Goal: Task Accomplishment & Management: Use online tool/utility

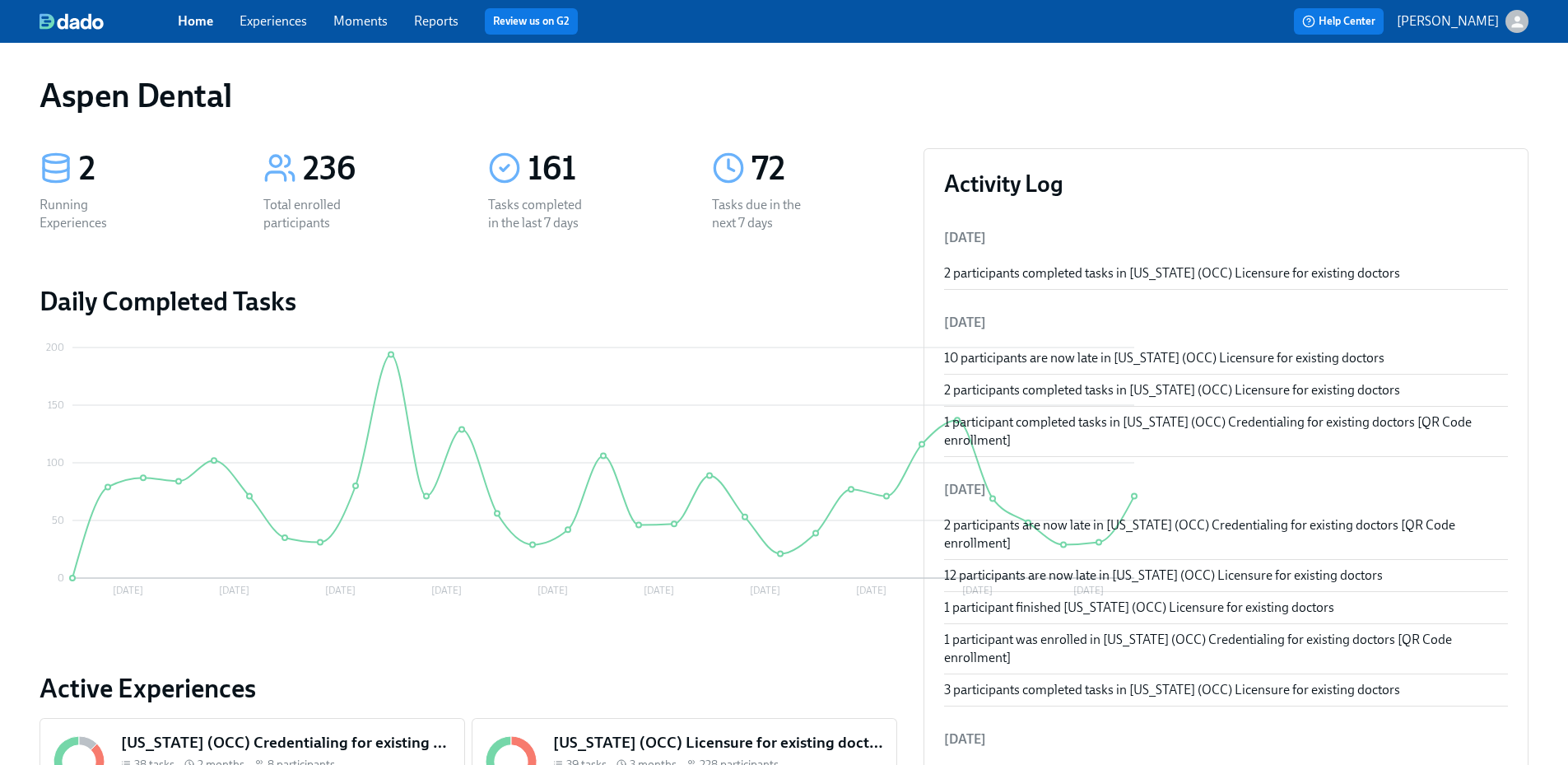
click at [435, 19] on link "Reports" at bounding box center [436, 21] width 45 height 15
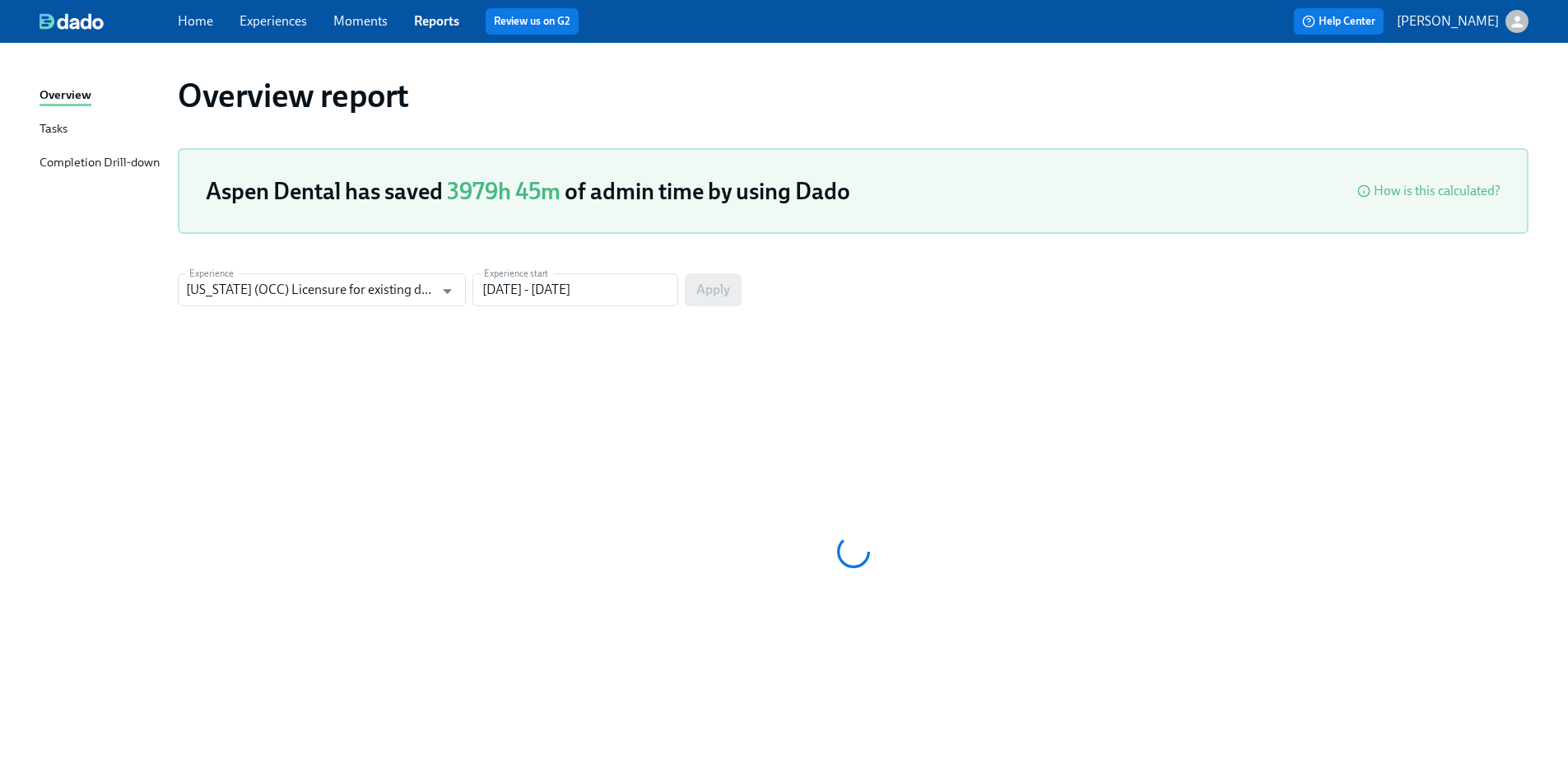
click at [129, 154] on div "Completion Drill-down" at bounding box center [100, 163] width 120 height 21
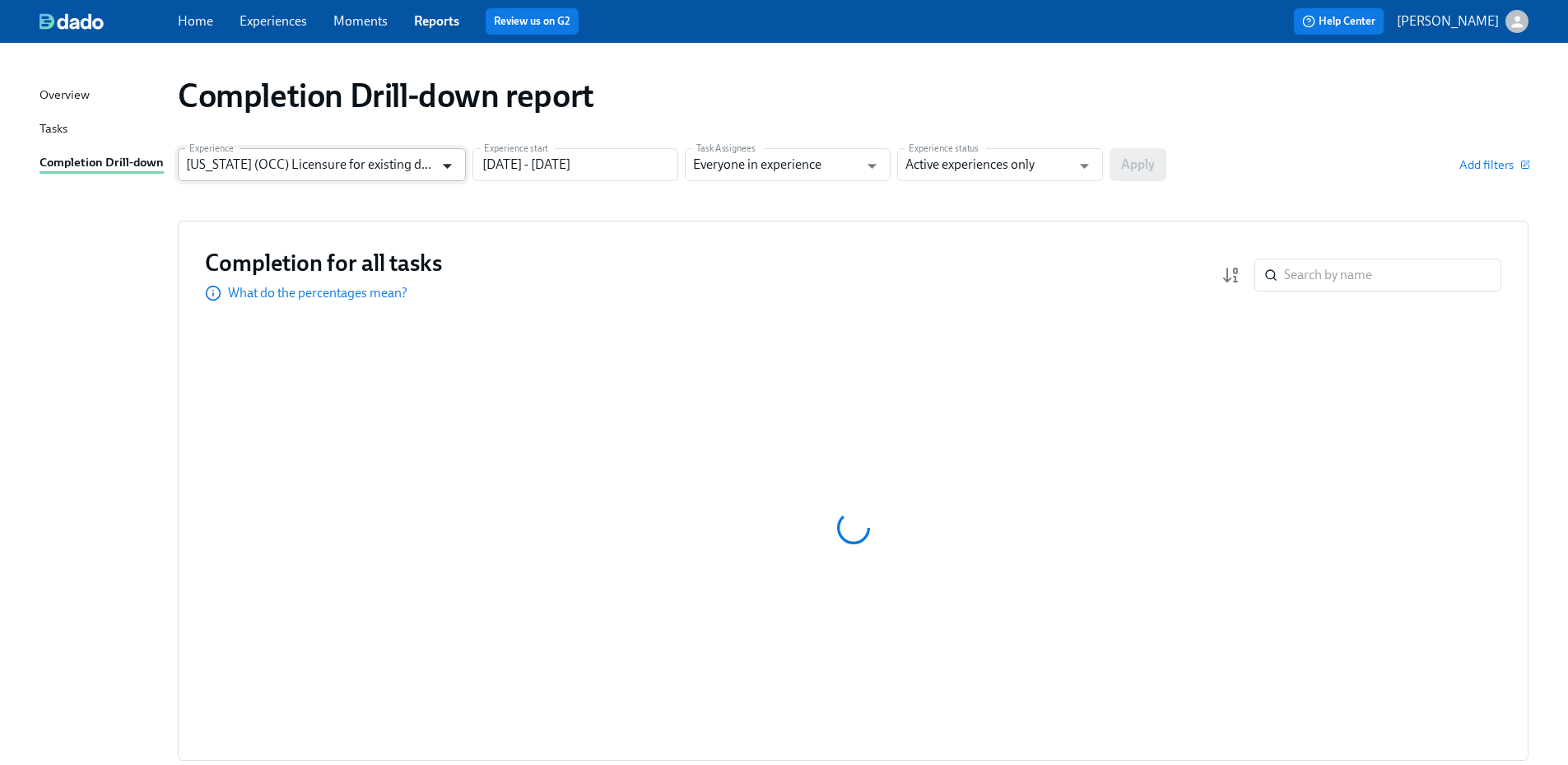
click at [441, 170] on icon "Open" at bounding box center [447, 165] width 22 height 22
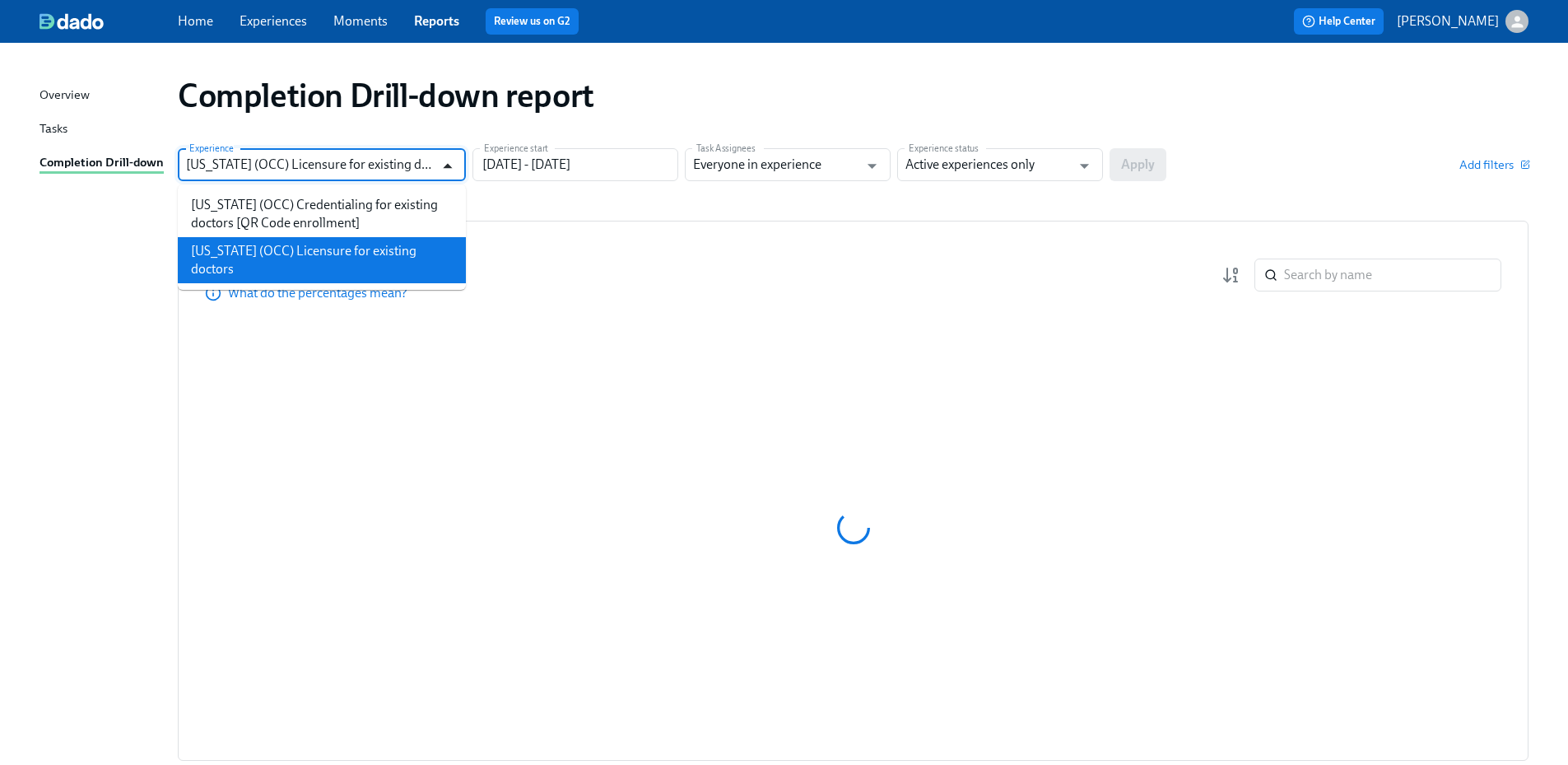
click at [441, 170] on icon "Close" at bounding box center [447, 165] width 22 height 22
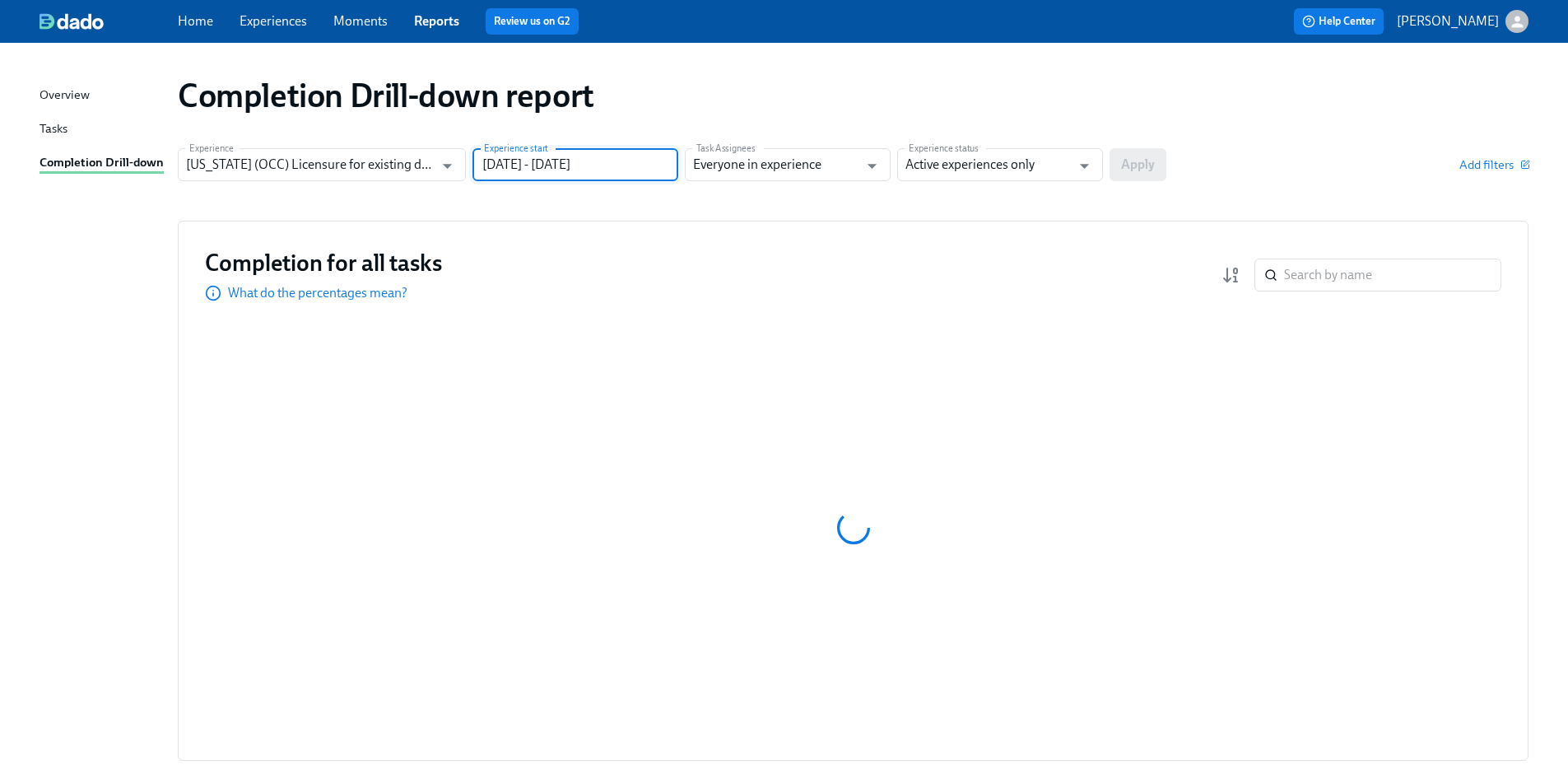
click at [548, 170] on input "[DATE] - [DATE]" at bounding box center [574, 164] width 206 height 33
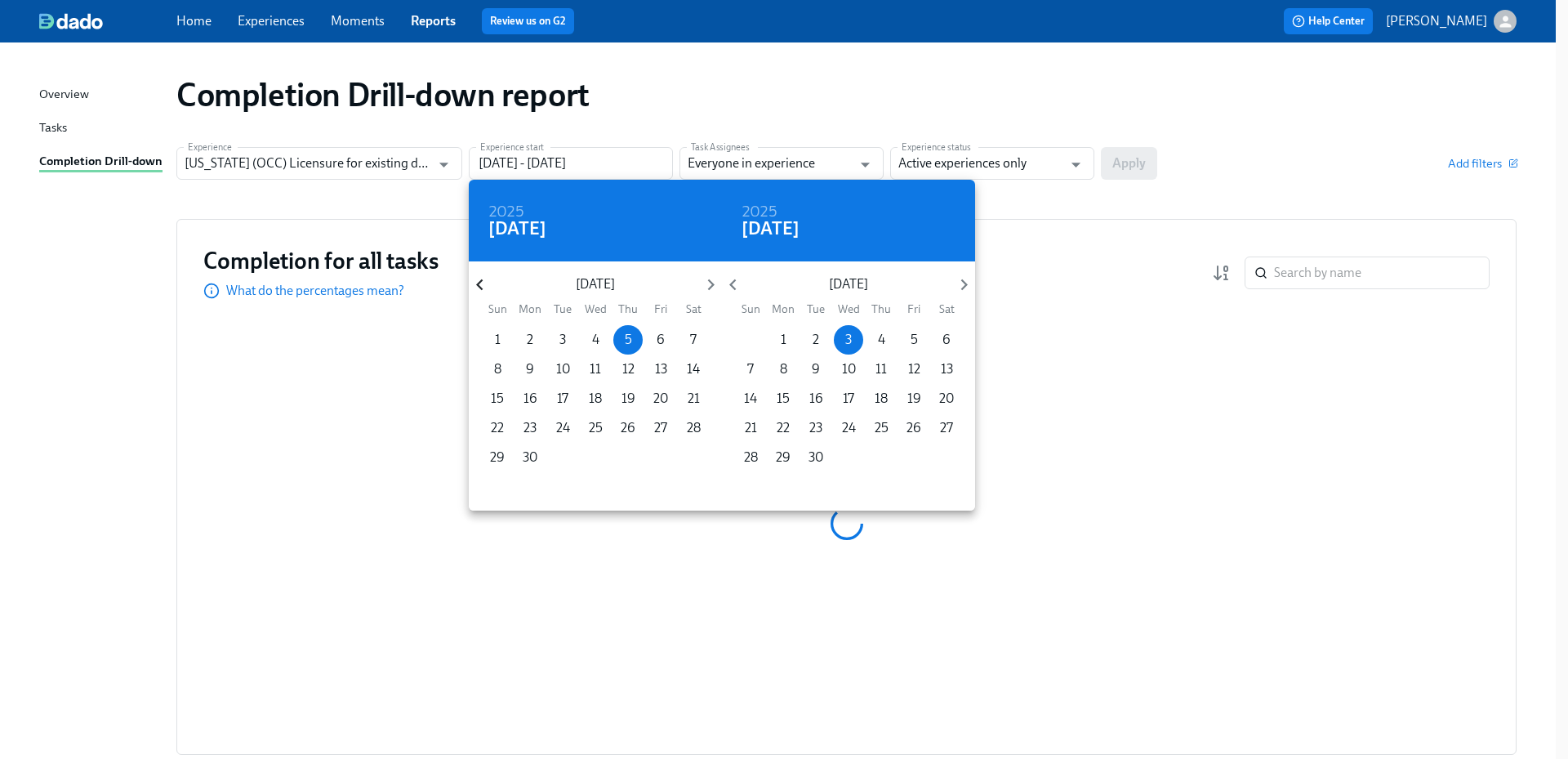
click at [481, 290] on icon "button" at bounding box center [479, 285] width 6 height 12
click at [481, 290] on icon "button" at bounding box center [479, 284] width 22 height 22
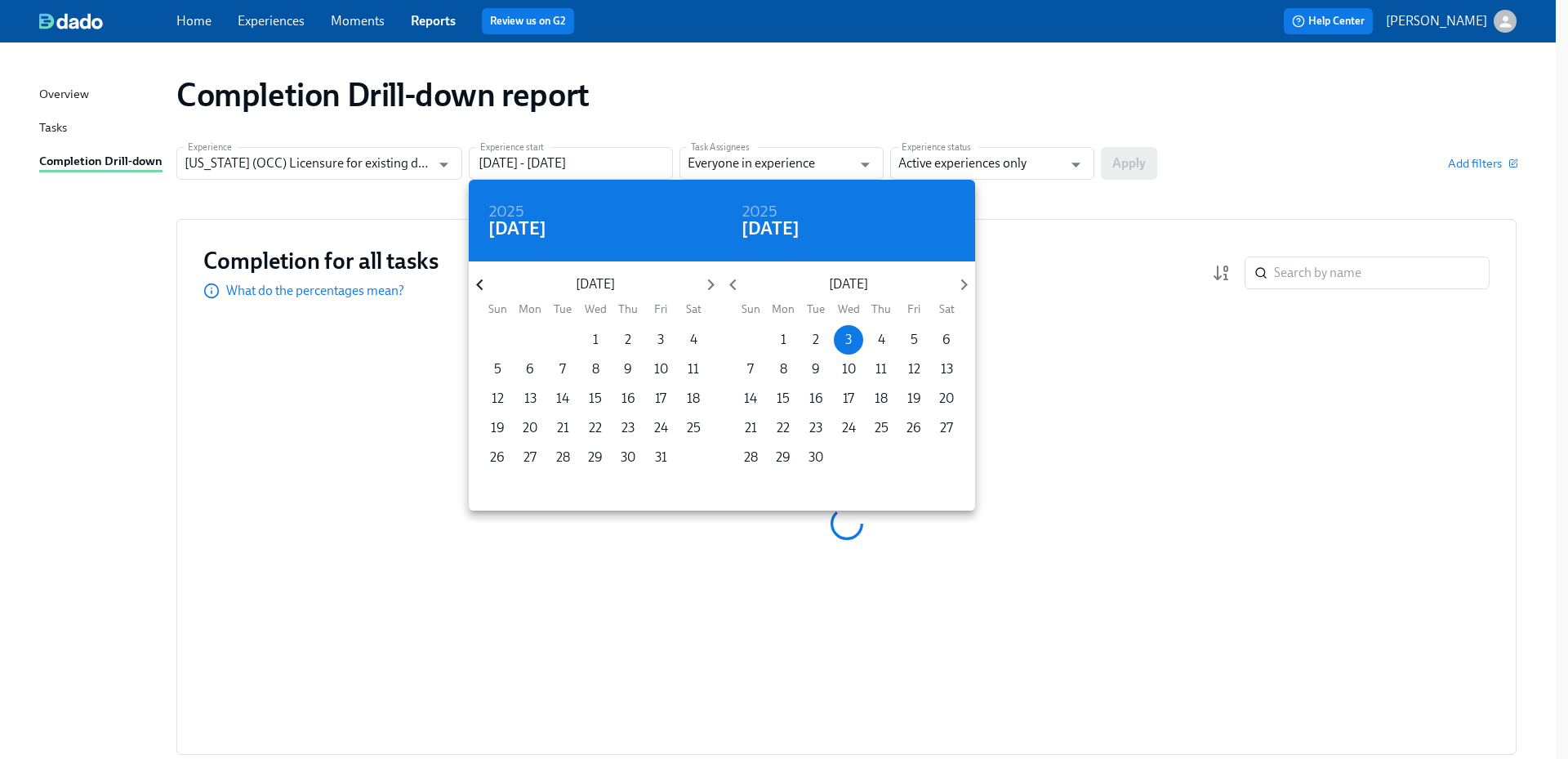
click at [481, 290] on icon "button" at bounding box center [479, 284] width 22 height 22
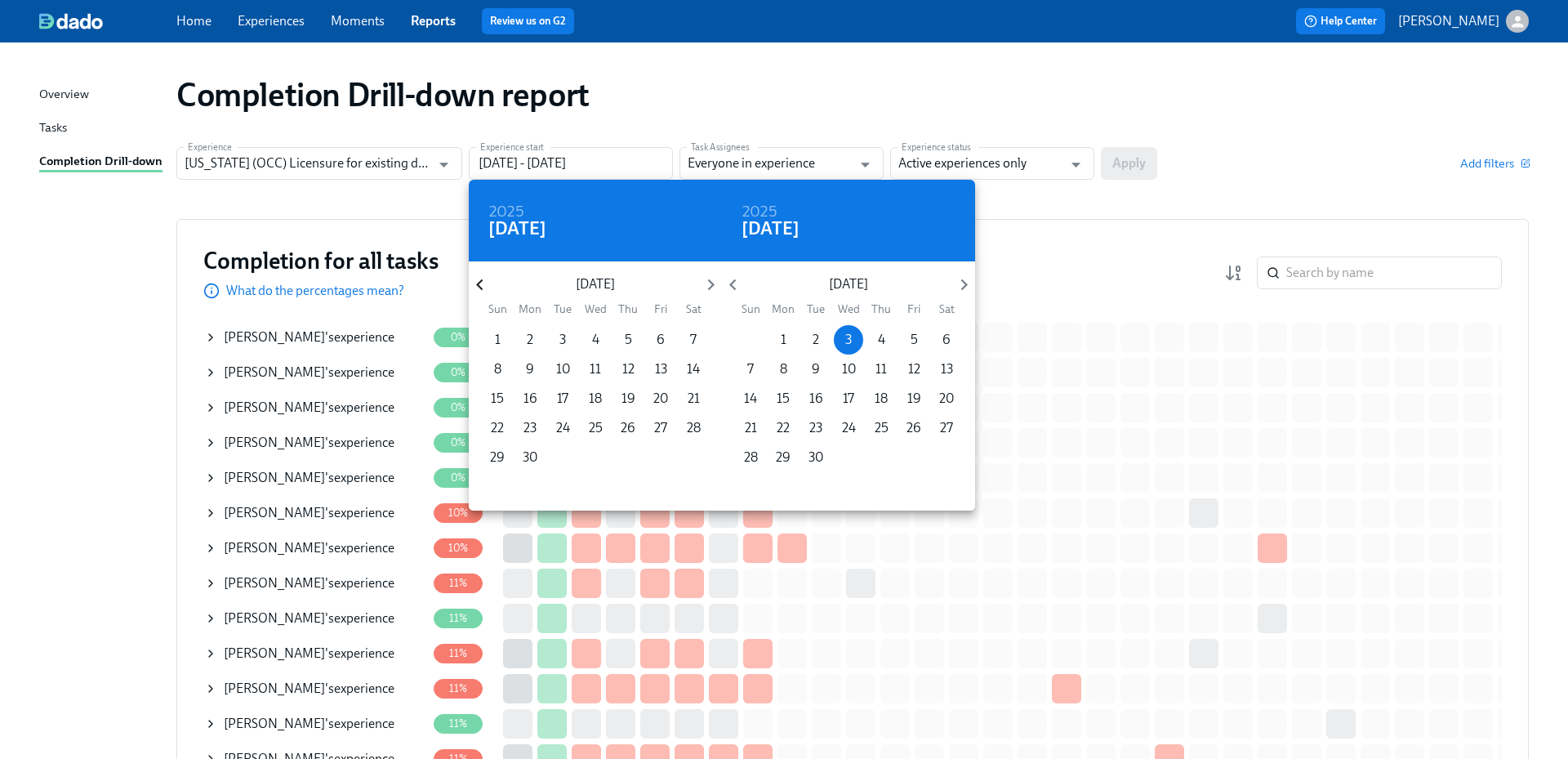
click at [481, 290] on icon "button" at bounding box center [479, 284] width 22 height 22
click at [627, 333] on p "1" at bounding box center [629, 339] width 5 height 18
type input "[DATE] - [DATE]"
click at [1043, 158] on div at bounding box center [784, 380] width 1568 height 759
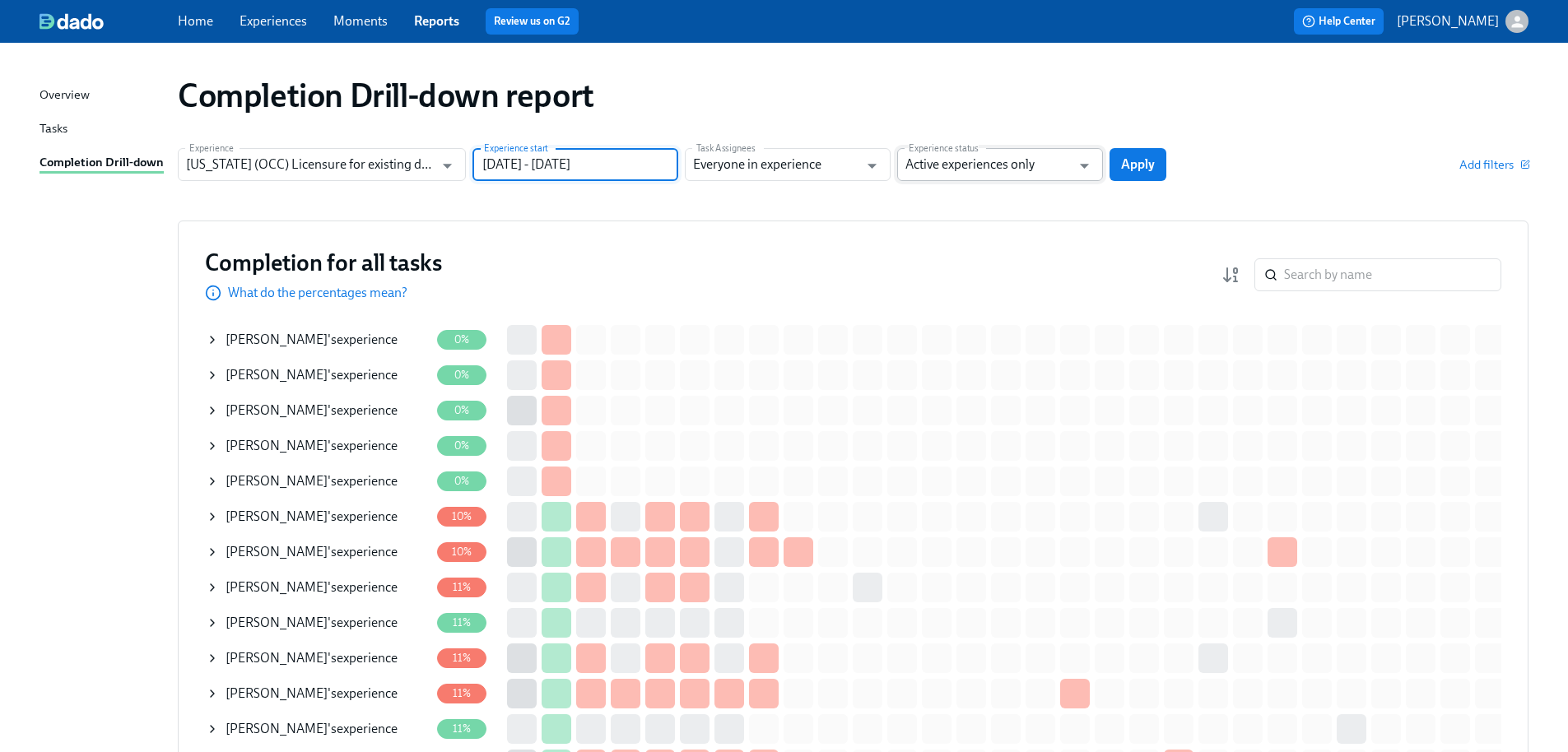
click at [1032, 164] on input "Active experiences only" at bounding box center [988, 164] width 165 height 33
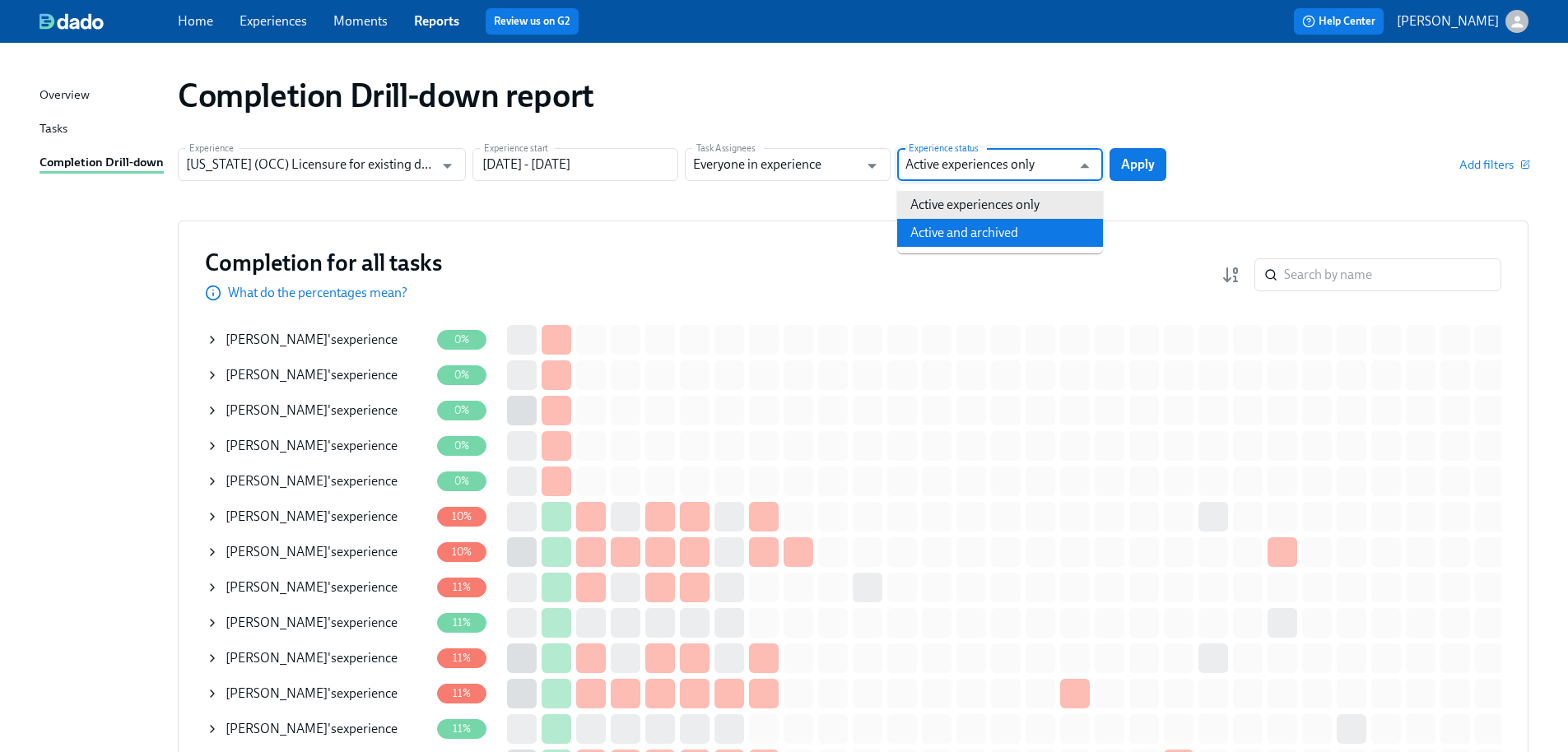
click at [1010, 235] on li "Active and archived" at bounding box center [1000, 232] width 206 height 28
type input "Active and archived"
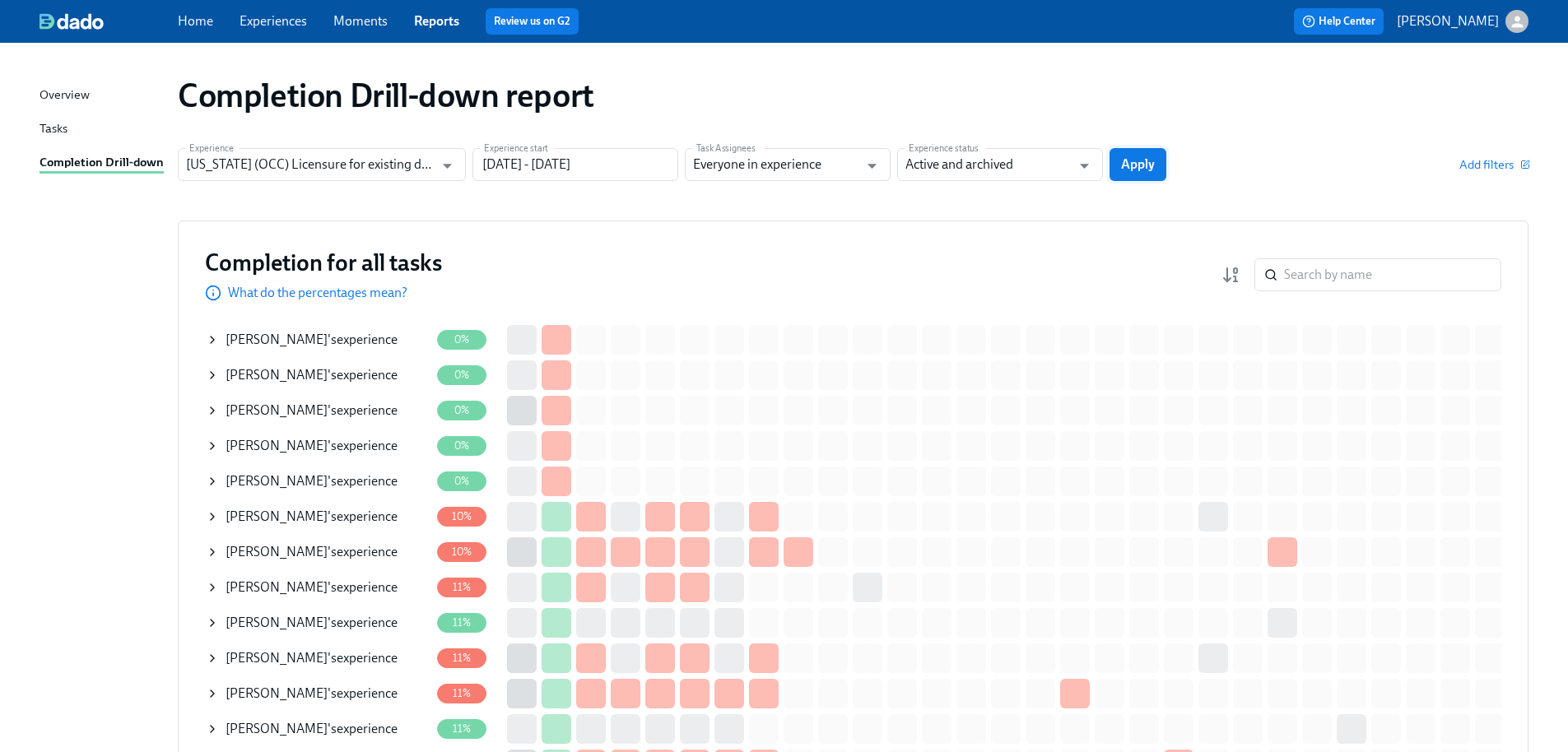
click at [1139, 170] on span "Apply" at bounding box center [1138, 164] width 34 height 16
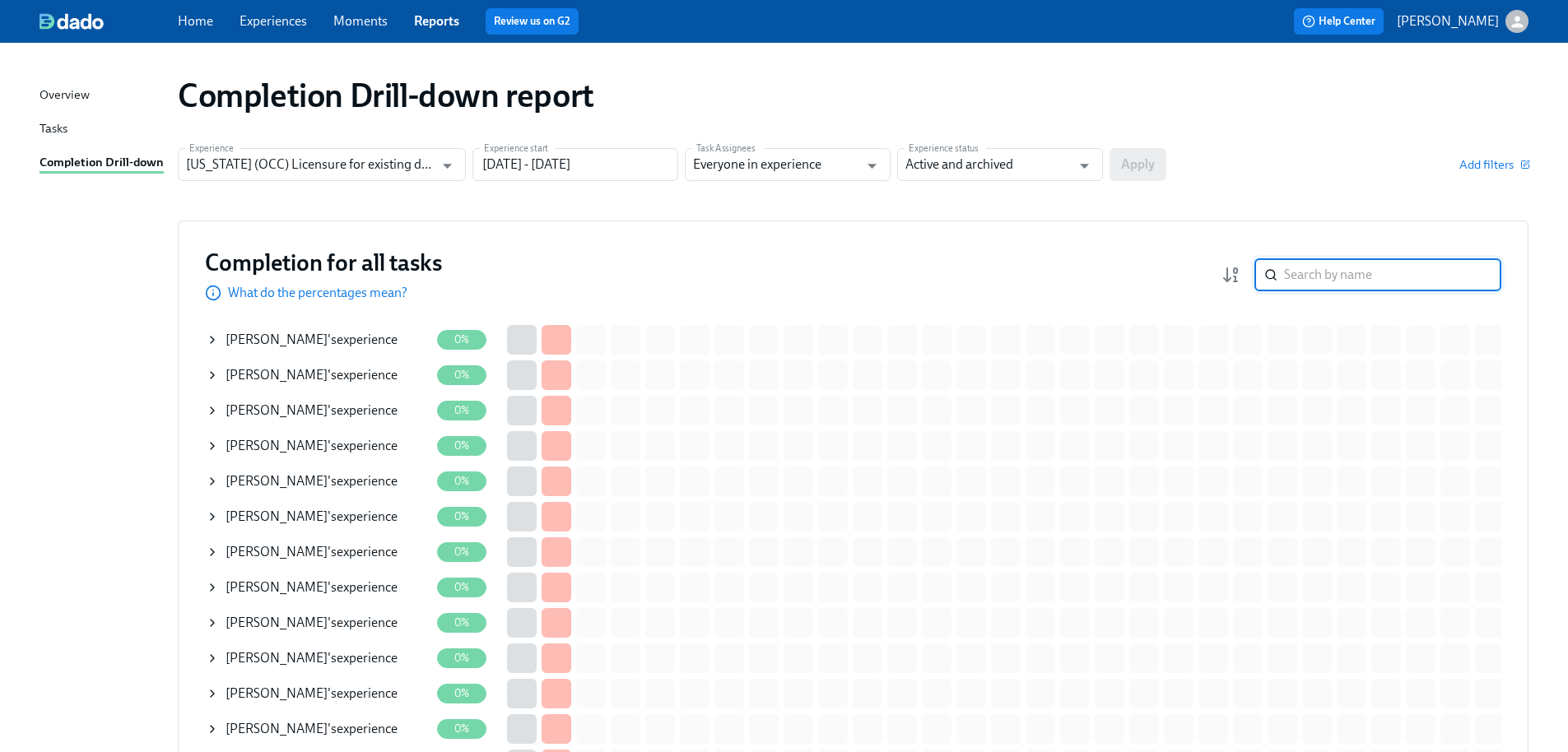
click at [1318, 275] on input "search" at bounding box center [1393, 275] width 217 height 33
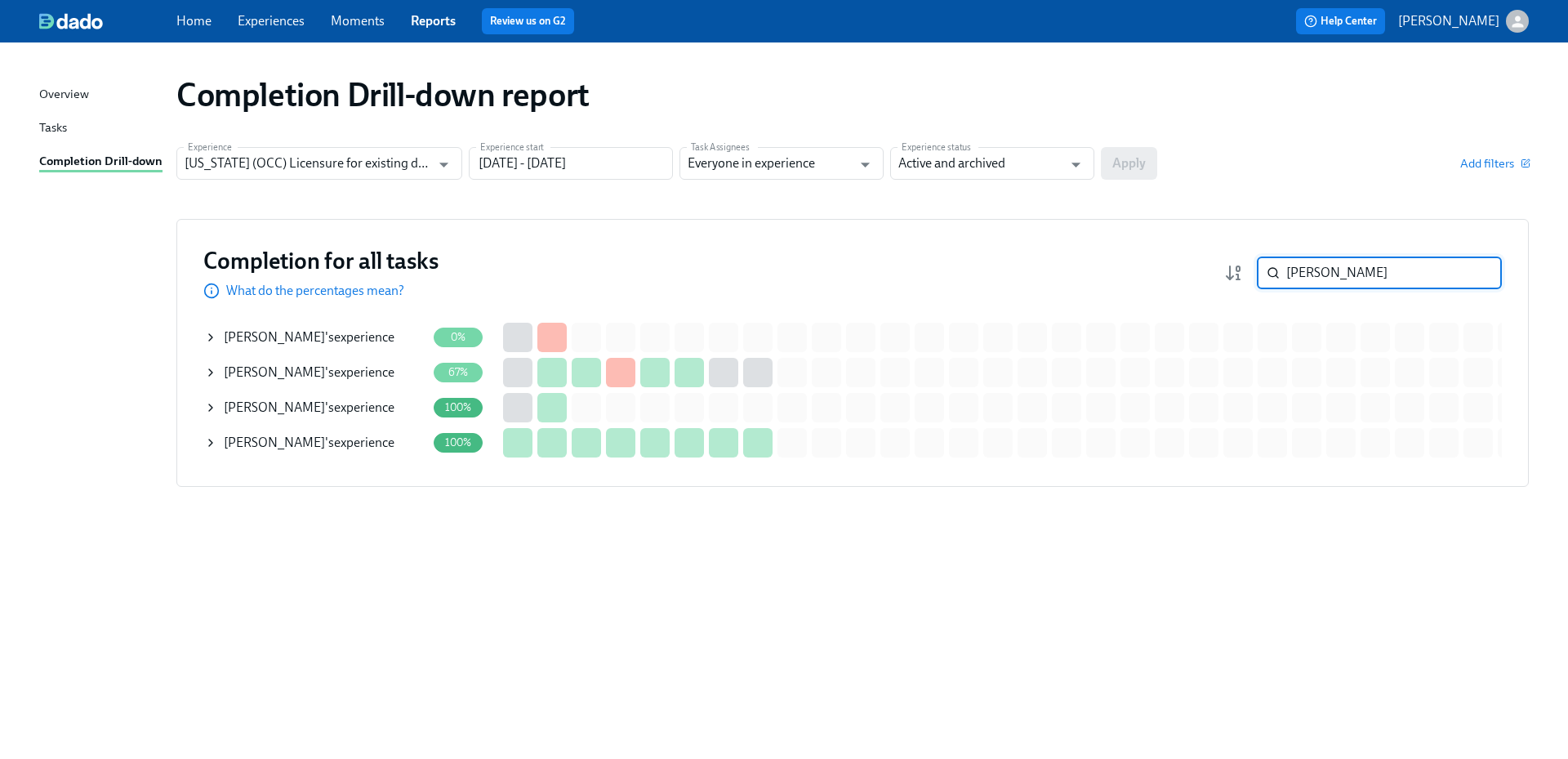
type input "[PERSON_NAME]"
click at [350, 373] on div "[PERSON_NAME] 's experience" at bounding box center [309, 372] width 171 height 18
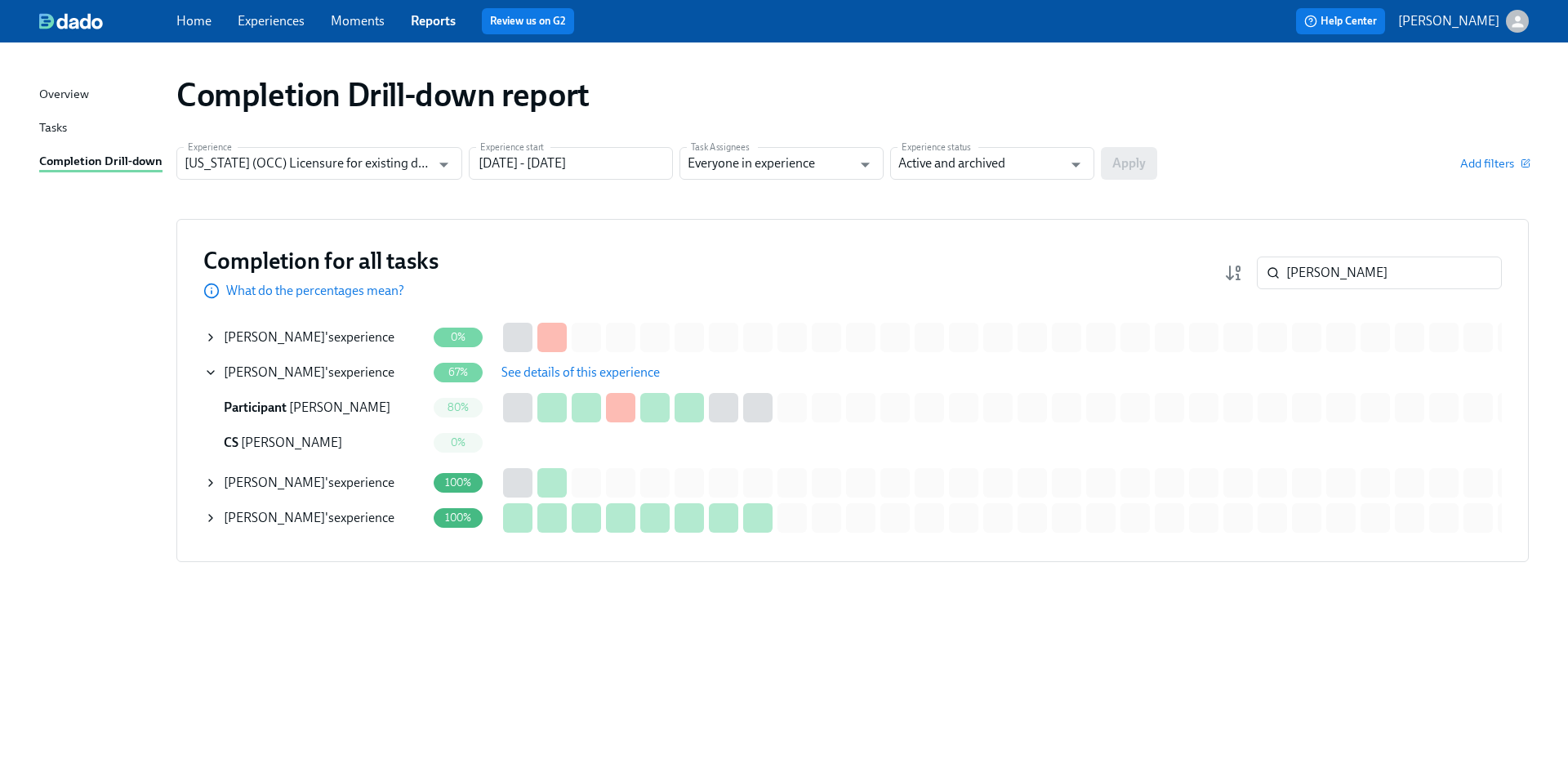
click at [615, 374] on span "See details of this experience" at bounding box center [581, 372] width 158 height 16
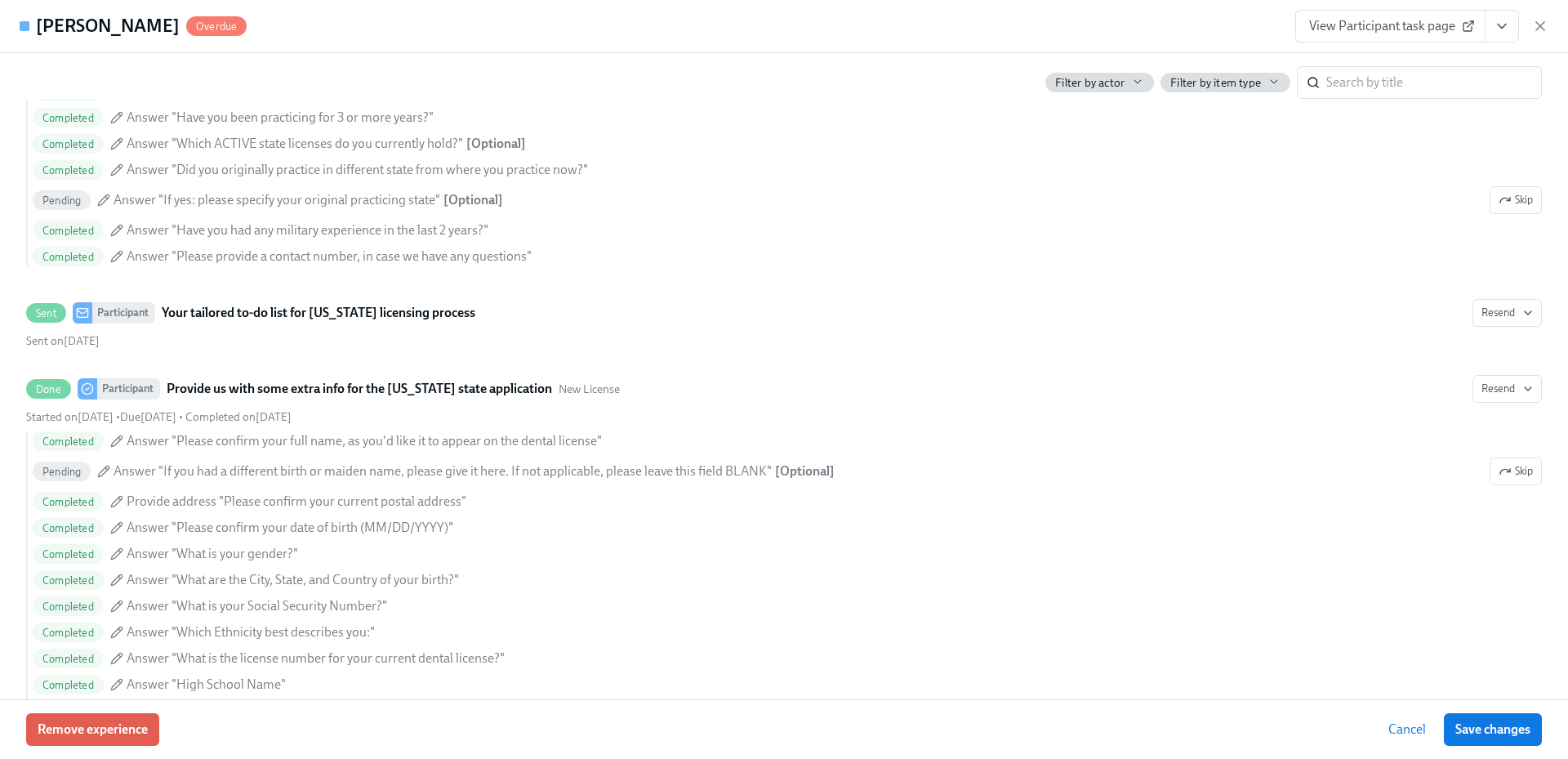
scroll to position [1747, 0]
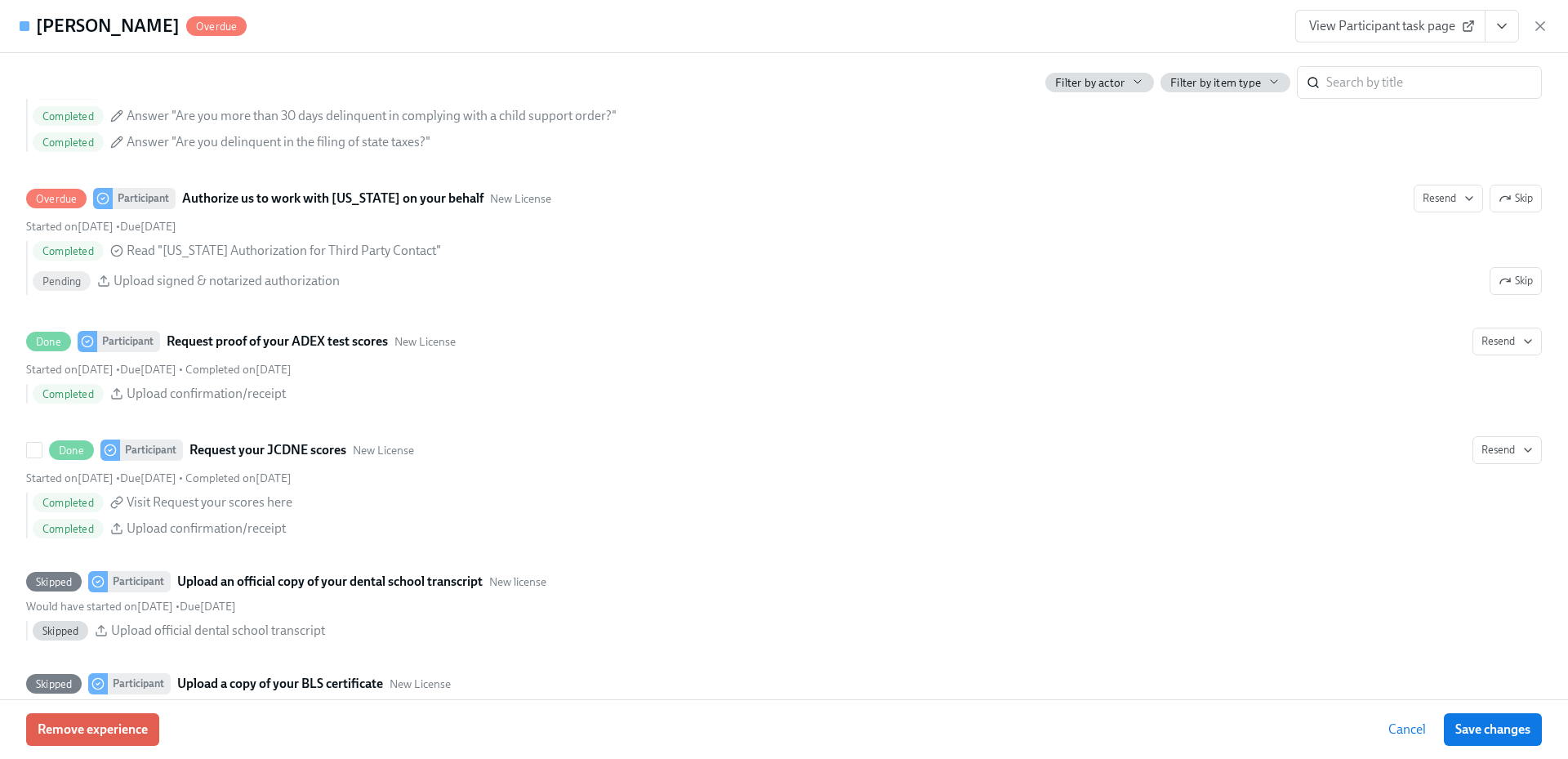
type input "[PERSON_NAME]"
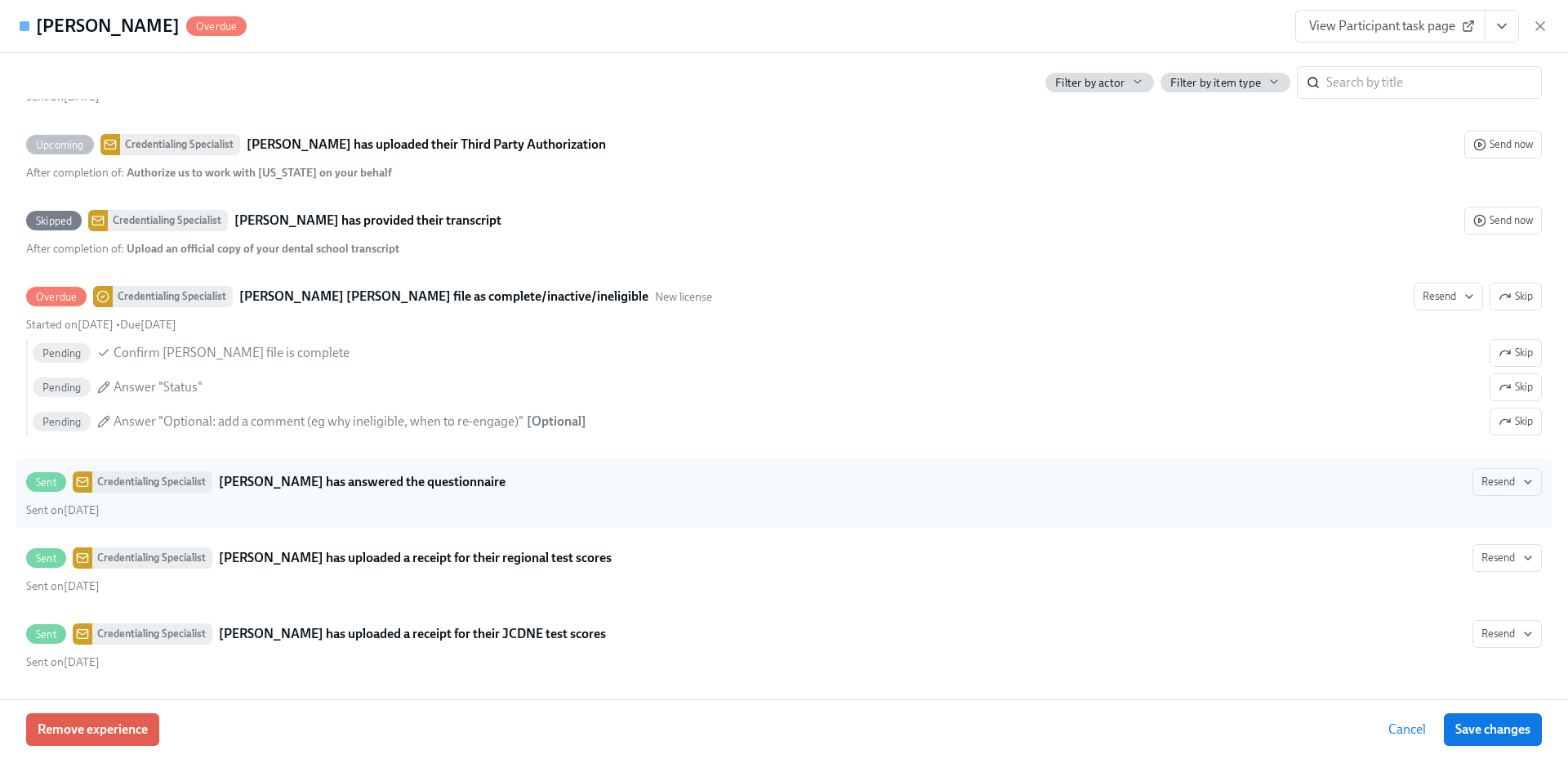
scroll to position [3094, 0]
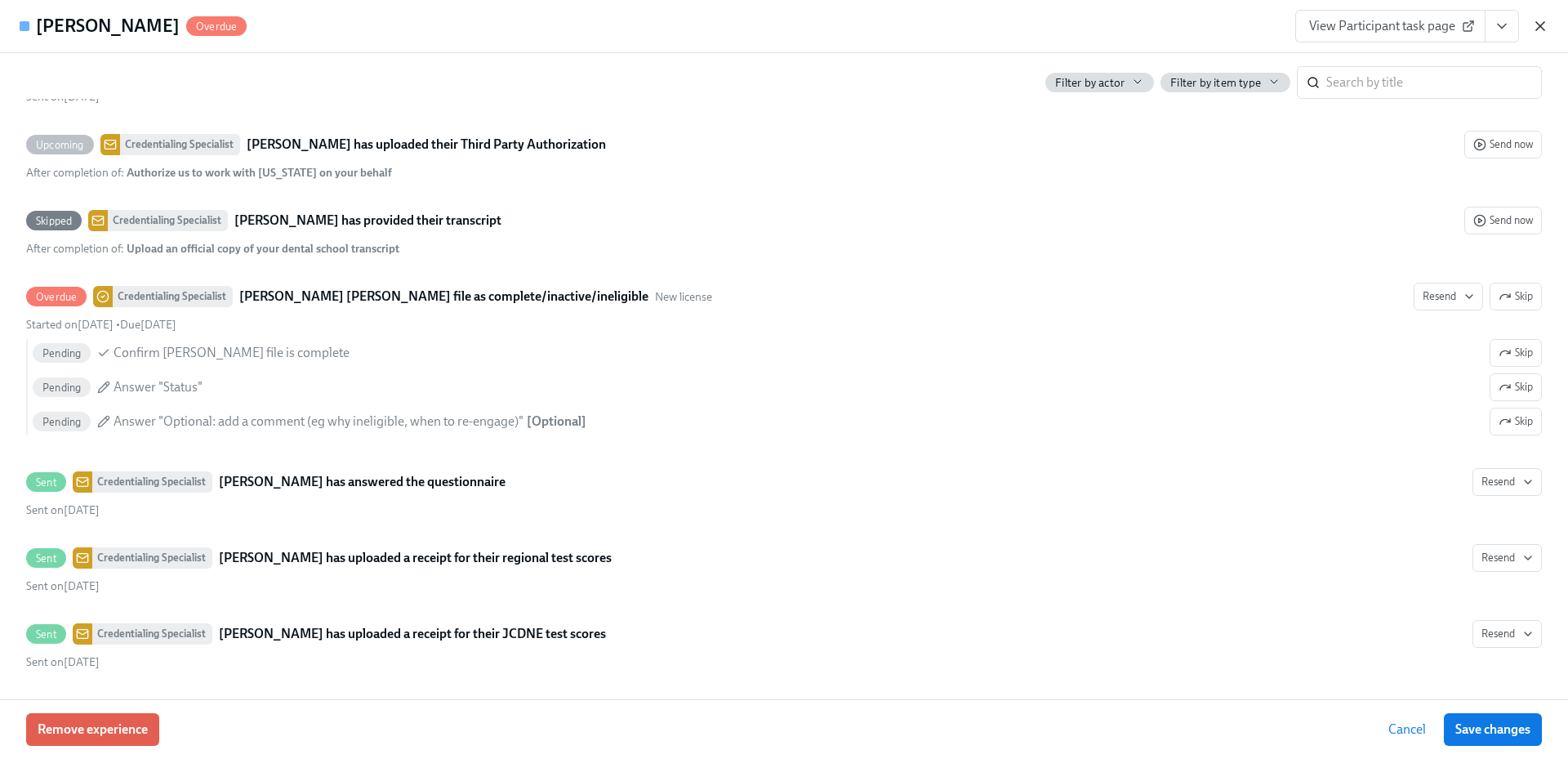
click at [1538, 24] on icon "button" at bounding box center [1540, 26] width 8 height 8
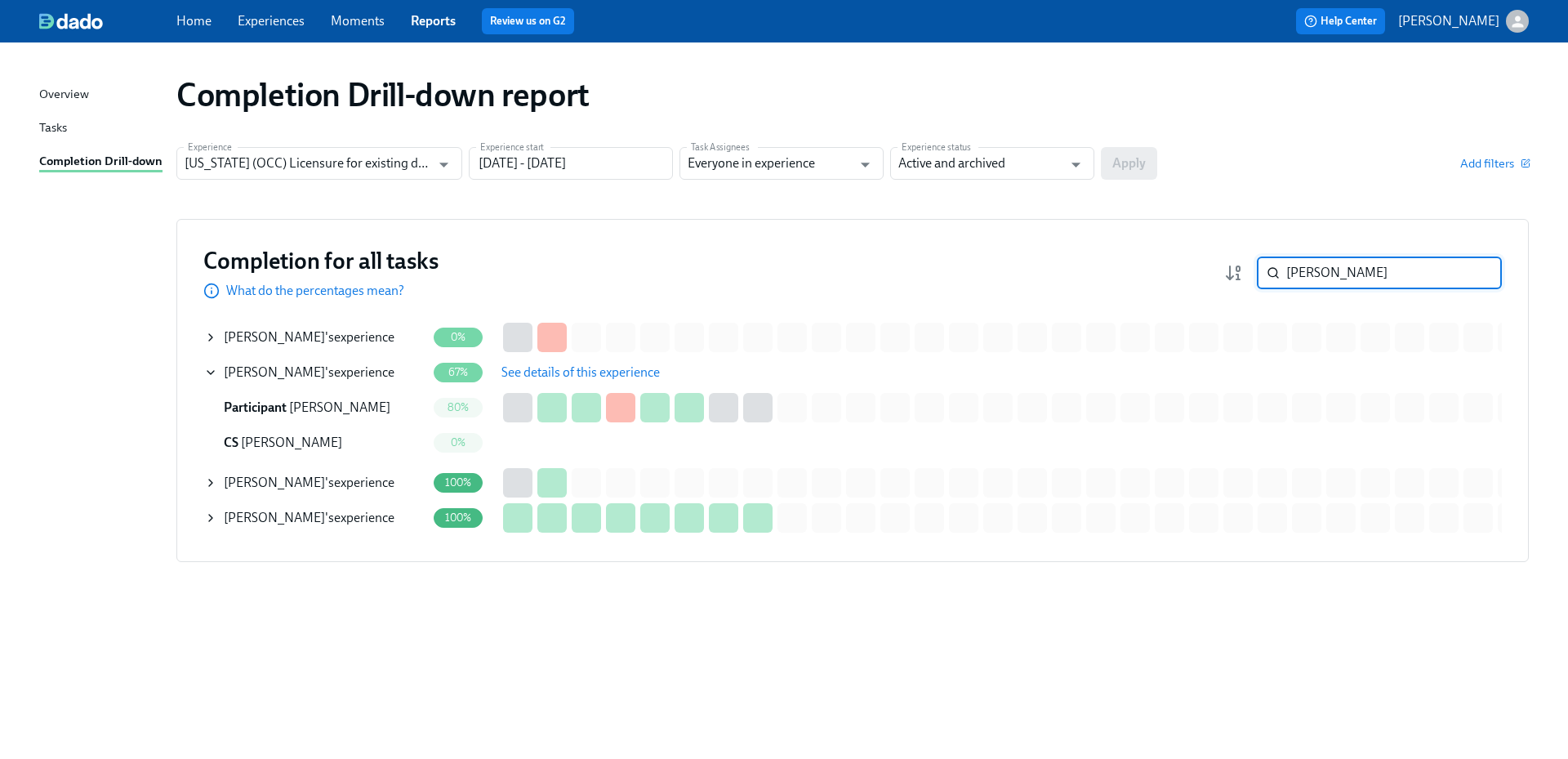
drag, startPoint x: 1347, startPoint y: 282, endPoint x: 1273, endPoint y: 274, distance: 74.4
click at [1273, 274] on div "[PERSON_NAME] ​" at bounding box center [1379, 273] width 245 height 33
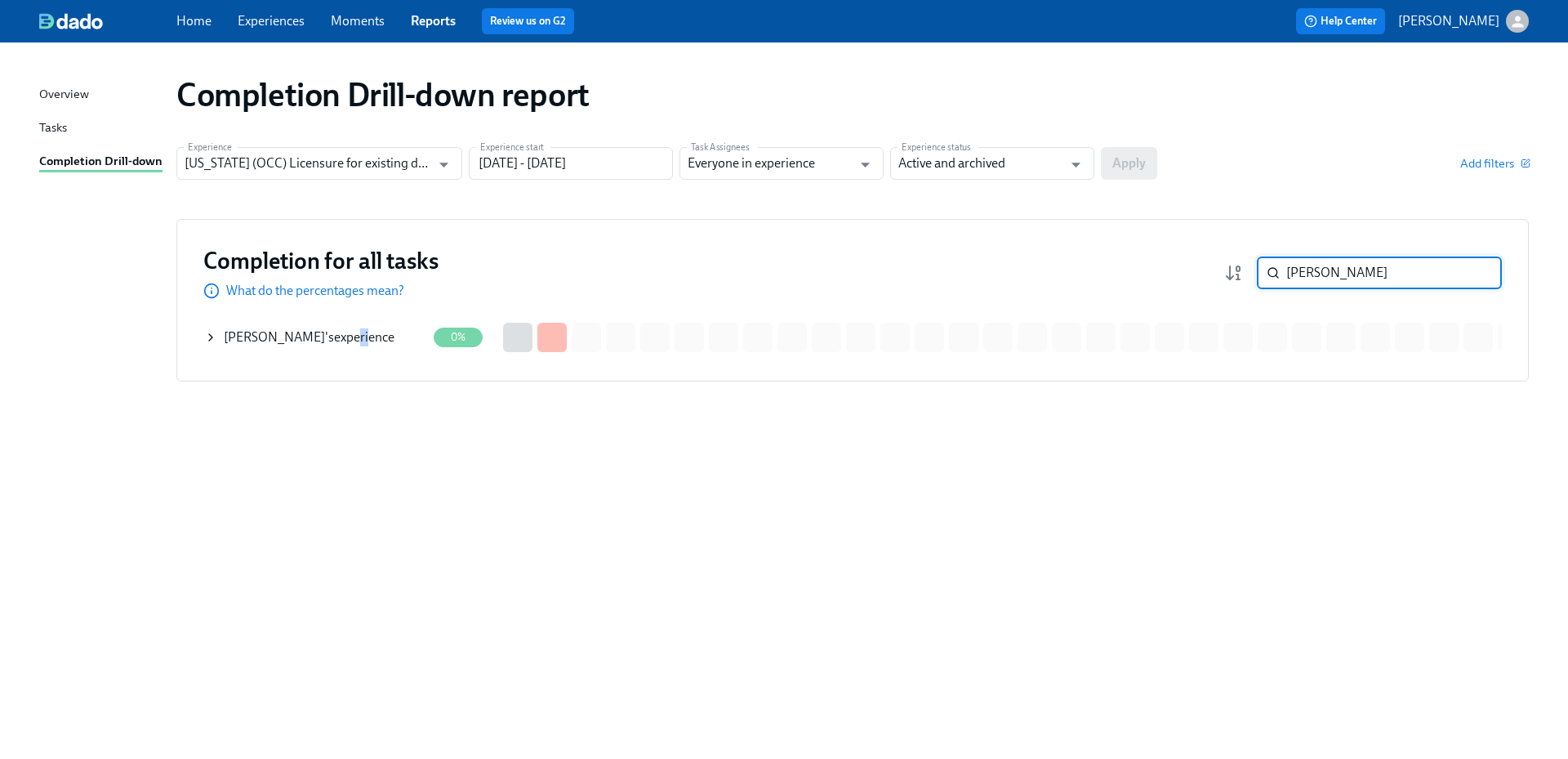
click at [369, 331] on div "[PERSON_NAME] 's experience" at bounding box center [309, 338] width 171 height 18
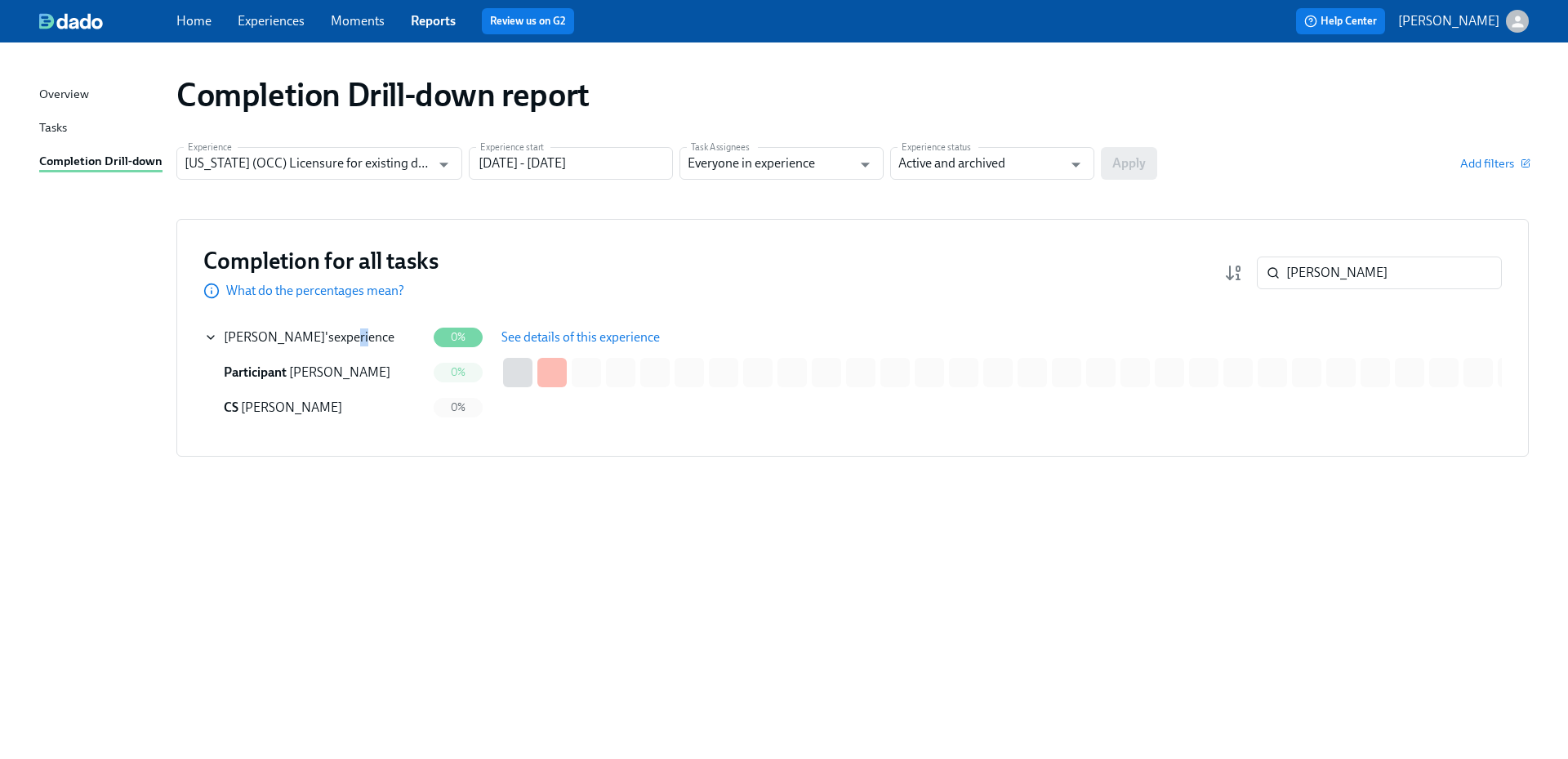
click at [544, 340] on span "See details of this experience" at bounding box center [581, 338] width 158 height 16
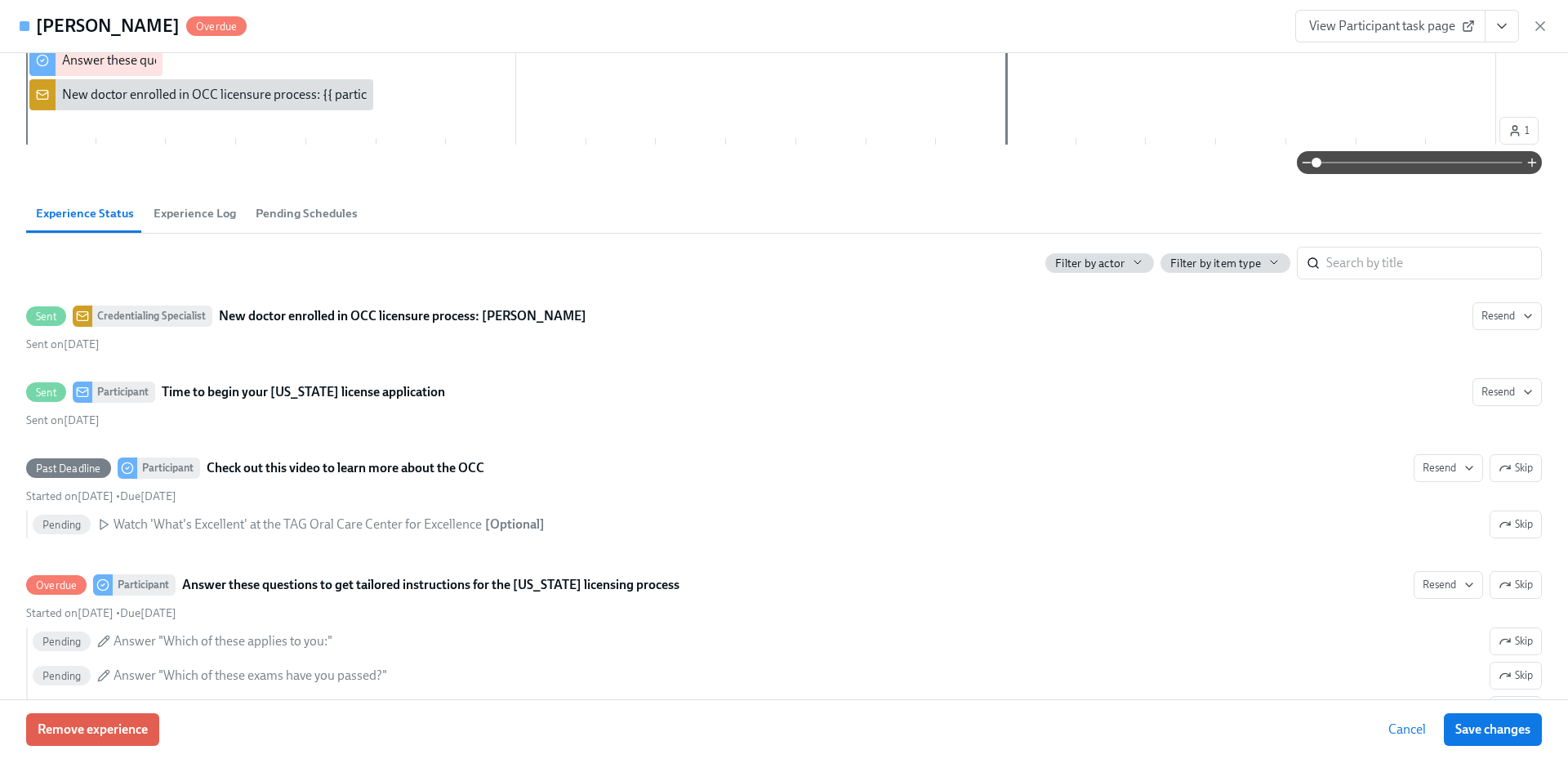
scroll to position [409, 0]
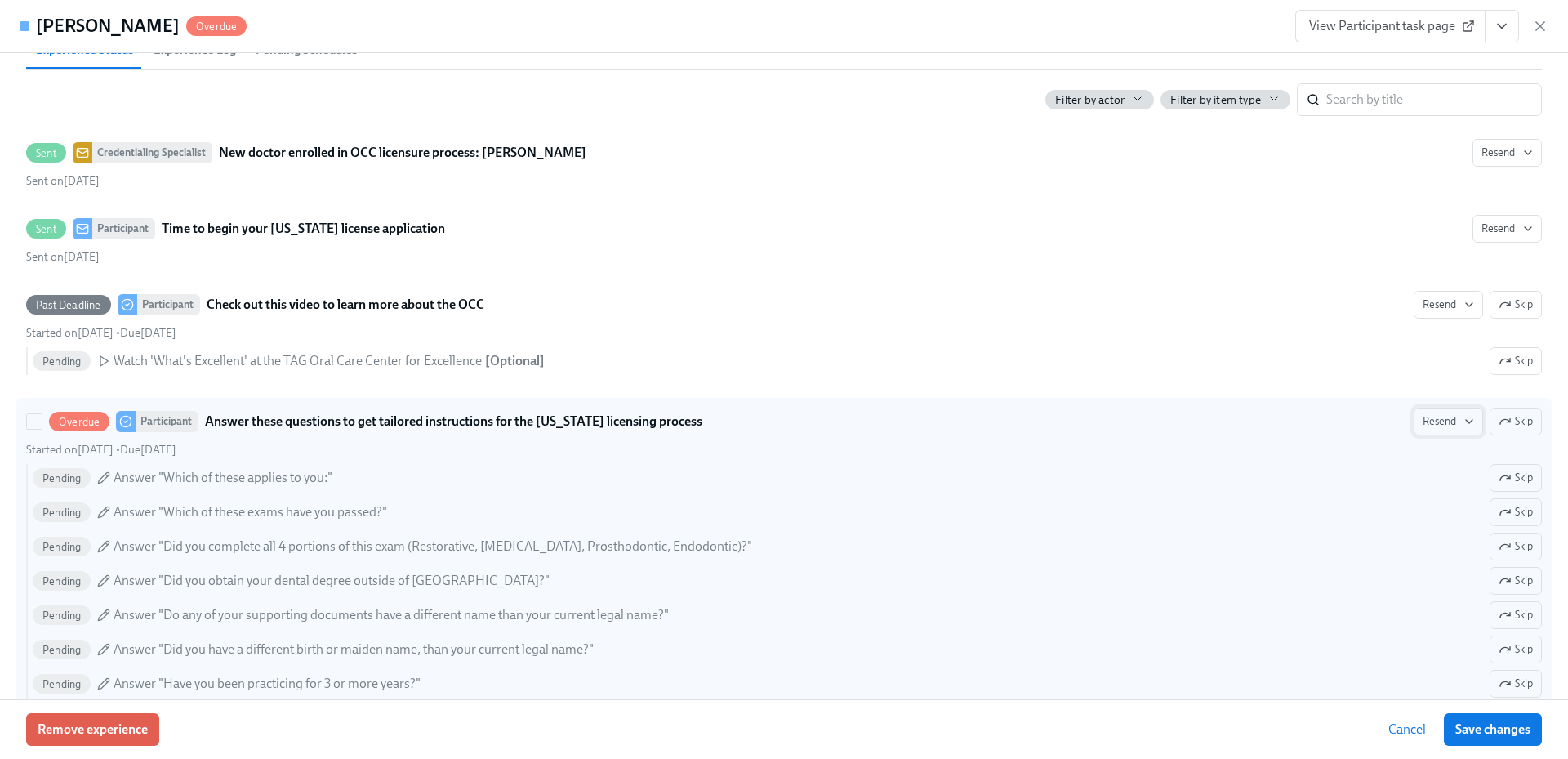
click at [1423, 420] on span "Resend" at bounding box center [1449, 421] width 52 height 16
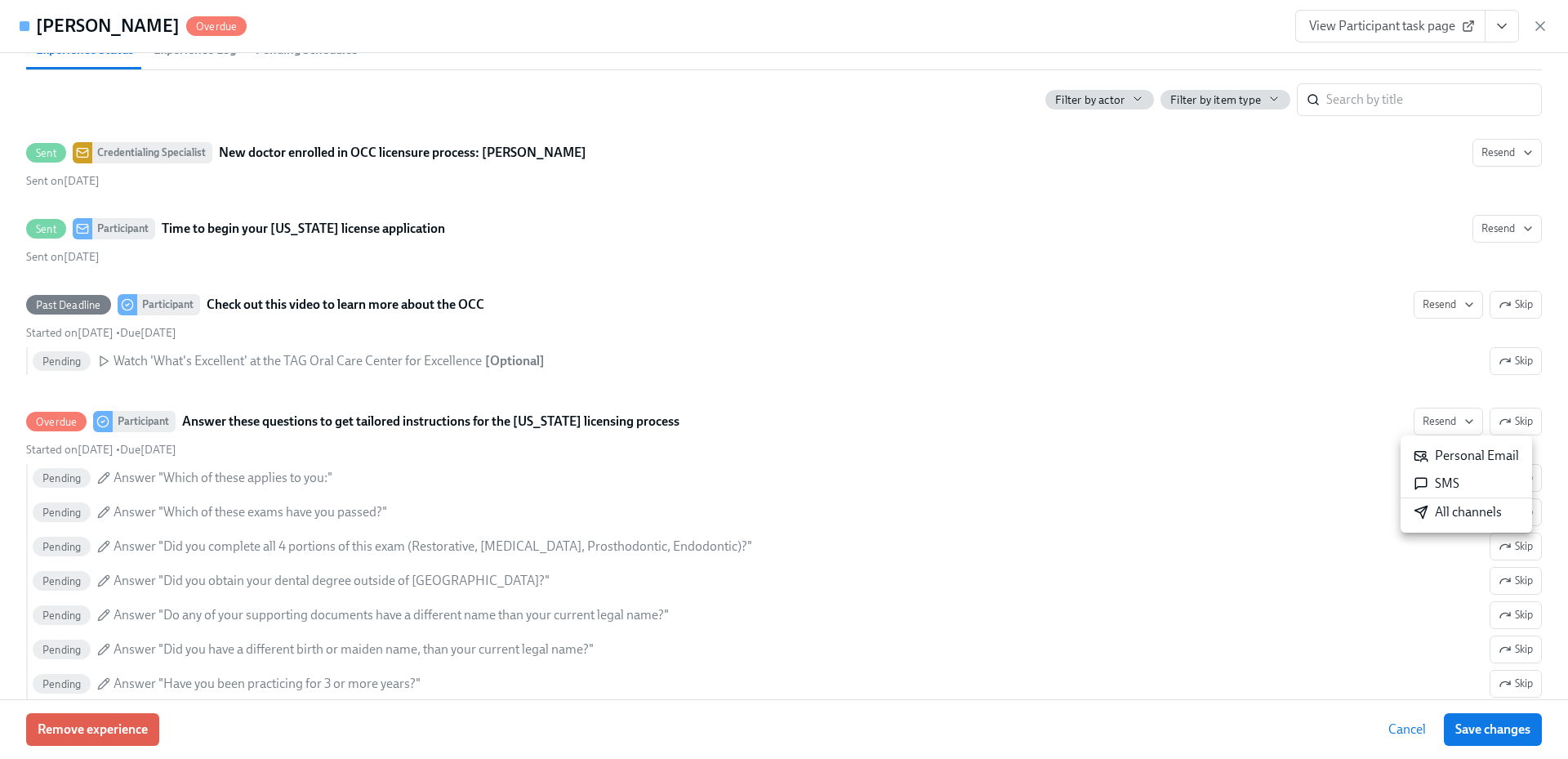
click at [1434, 512] on div "All channels" at bounding box center [1458, 512] width 88 height 18
click at [1483, 723] on span "Save changes" at bounding box center [1493, 730] width 75 height 16
click at [1544, 27] on icon "button" at bounding box center [1540, 26] width 16 height 16
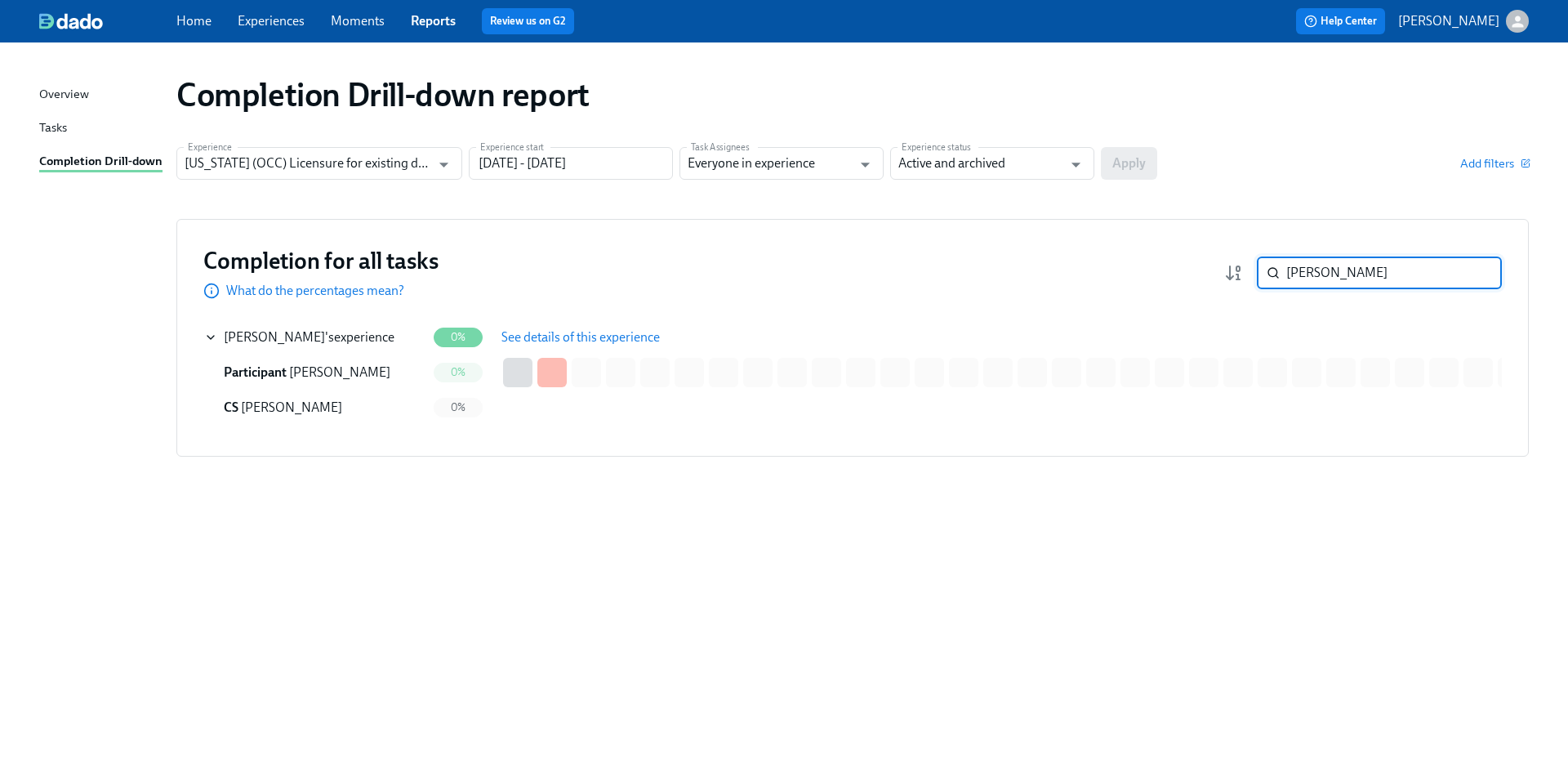
drag, startPoint x: 1271, startPoint y: 259, endPoint x: 1249, endPoint y: 255, distance: 22.4
click at [1249, 255] on div "Completion for all tasks What do the percentages mean? [PERSON_NAME] ​" at bounding box center [852, 273] width 1298 height 54
paste input "Chedly"
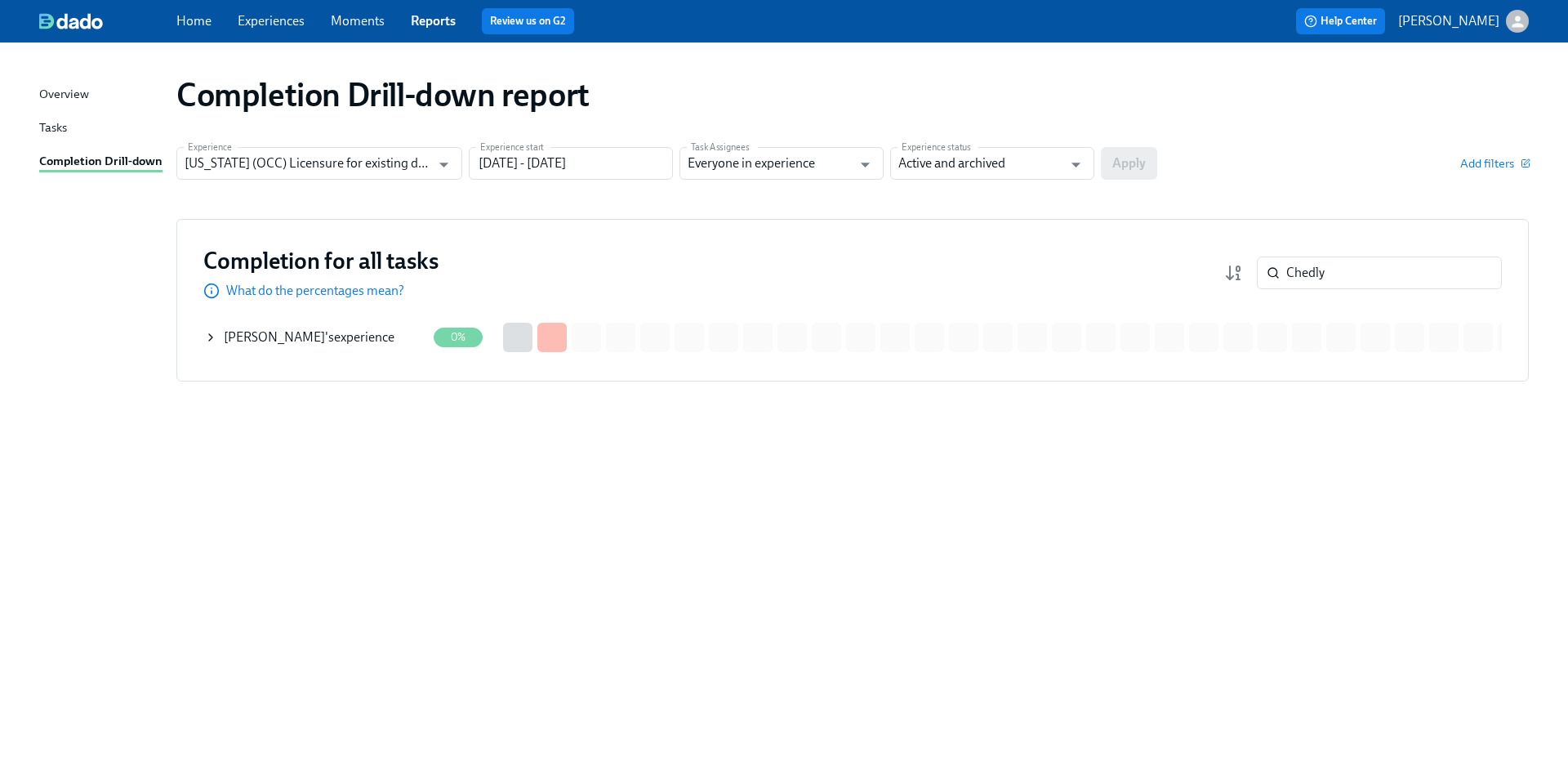
click at [371, 337] on div "[PERSON_NAME] 's experience" at bounding box center [309, 338] width 171 height 18
click at [562, 334] on span "See details of this experience" at bounding box center [581, 338] width 158 height 16
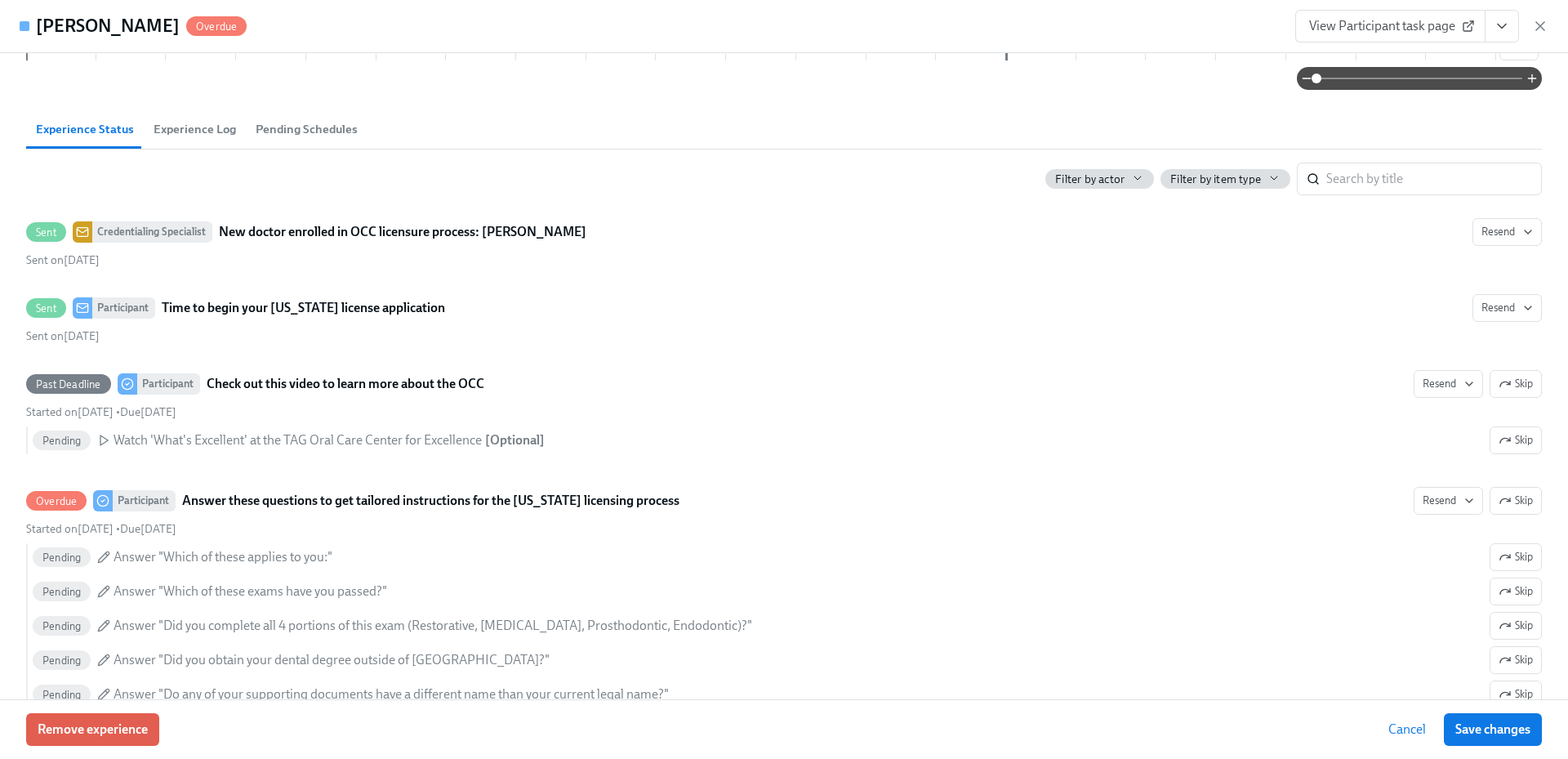
scroll to position [409, 0]
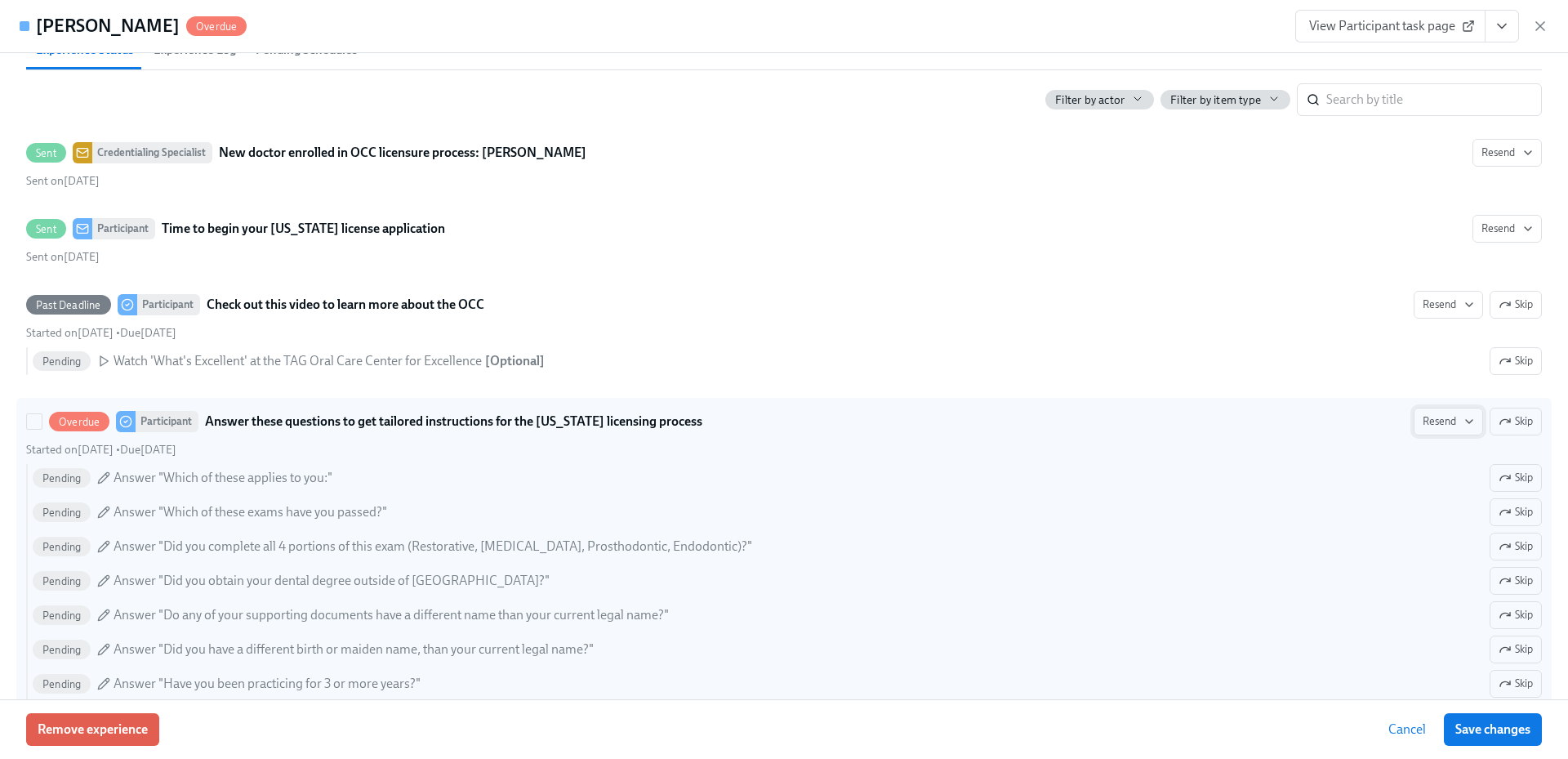
click at [1423, 420] on span "Resend" at bounding box center [1449, 421] width 52 height 16
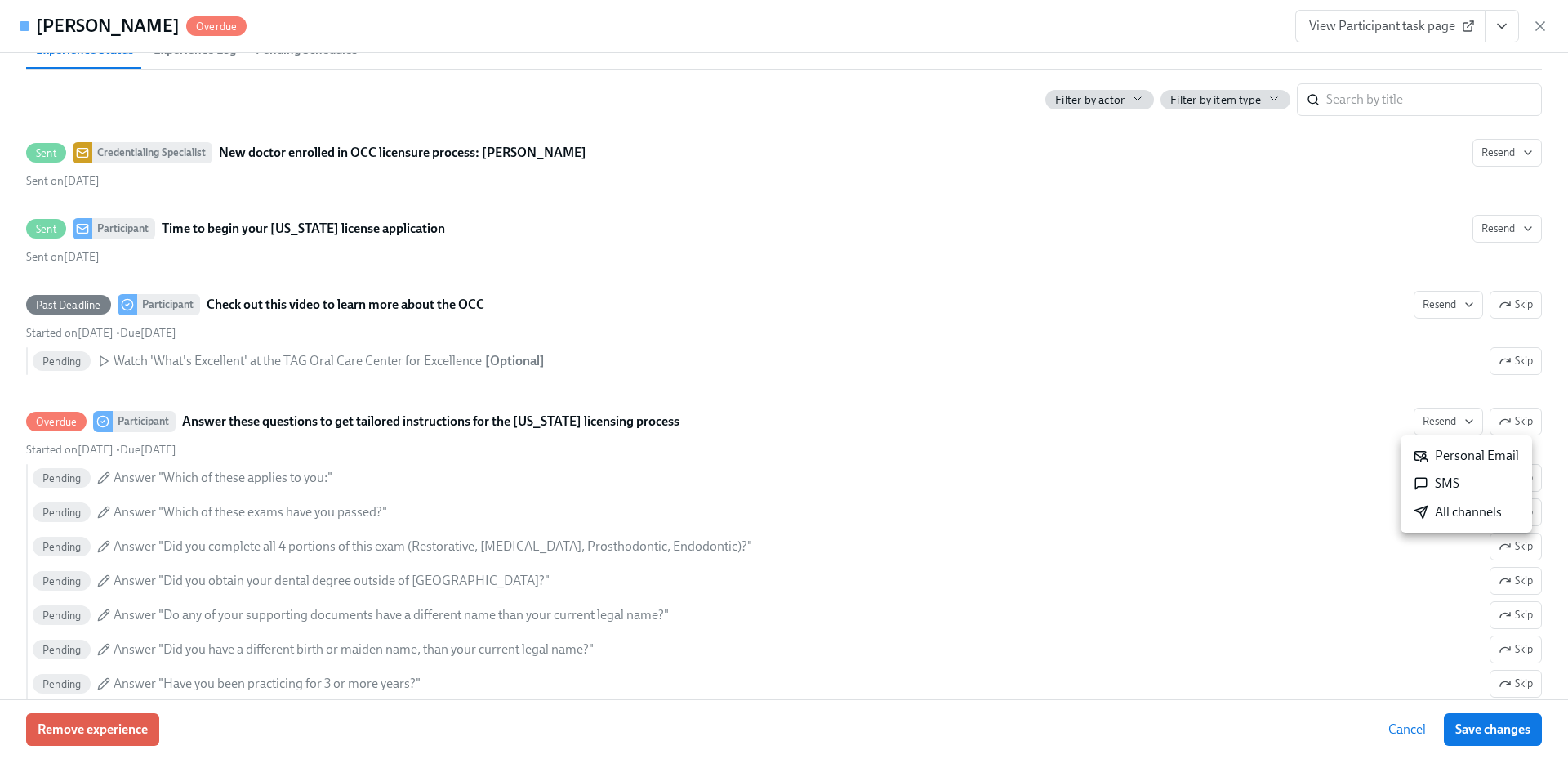
click at [1442, 510] on div "All channels" at bounding box center [1458, 512] width 88 height 18
click at [1536, 21] on icon "button" at bounding box center [1540, 26] width 16 height 16
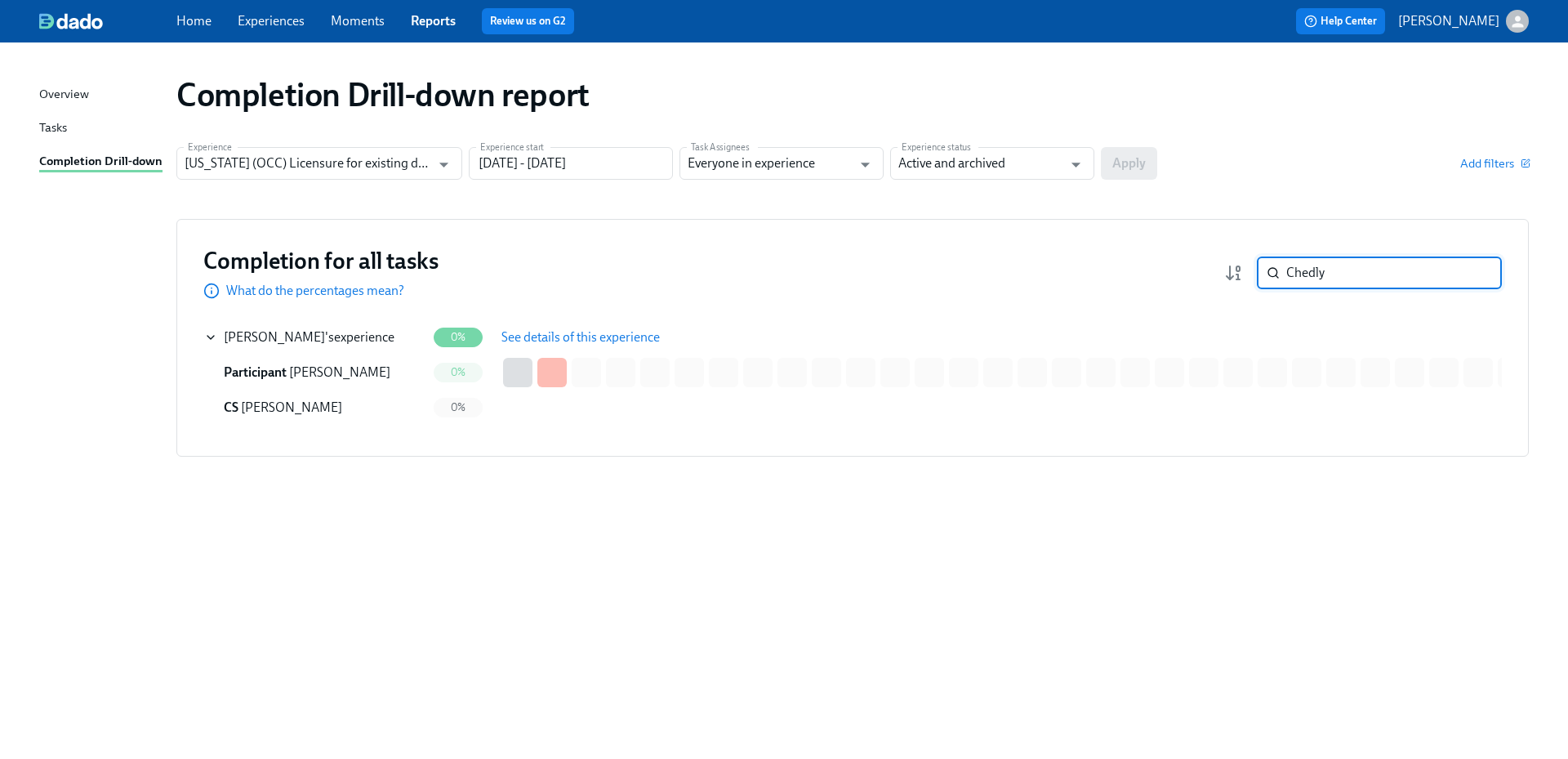
drag, startPoint x: 1366, startPoint y: 278, endPoint x: 1274, endPoint y: 266, distance: 92.8
click at [1274, 266] on div "Chedly ​" at bounding box center [1379, 273] width 245 height 33
paste input "Obada"
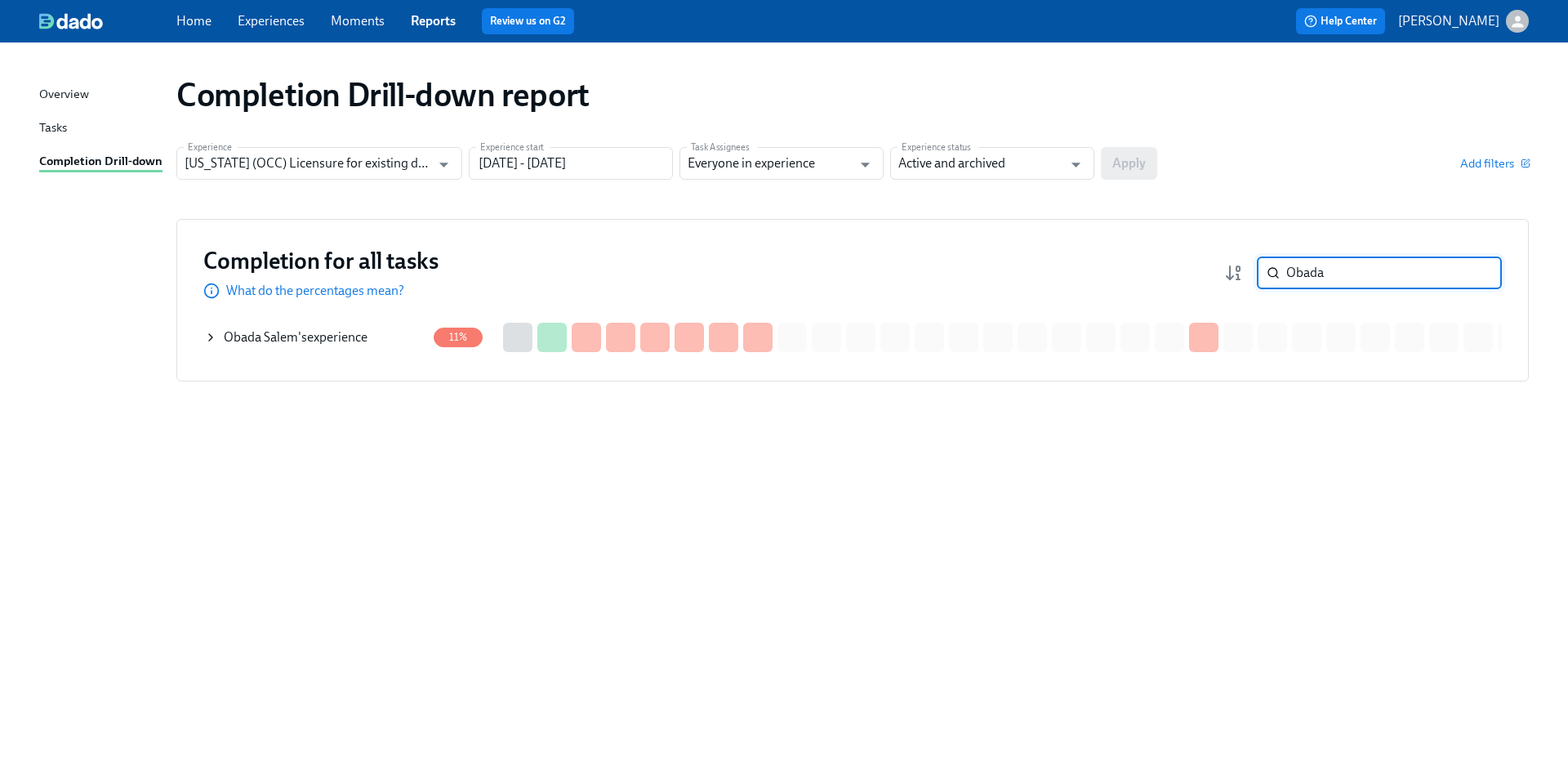
click at [321, 337] on div "[PERSON_NAME] 's experience" at bounding box center [295, 338] width 143 height 18
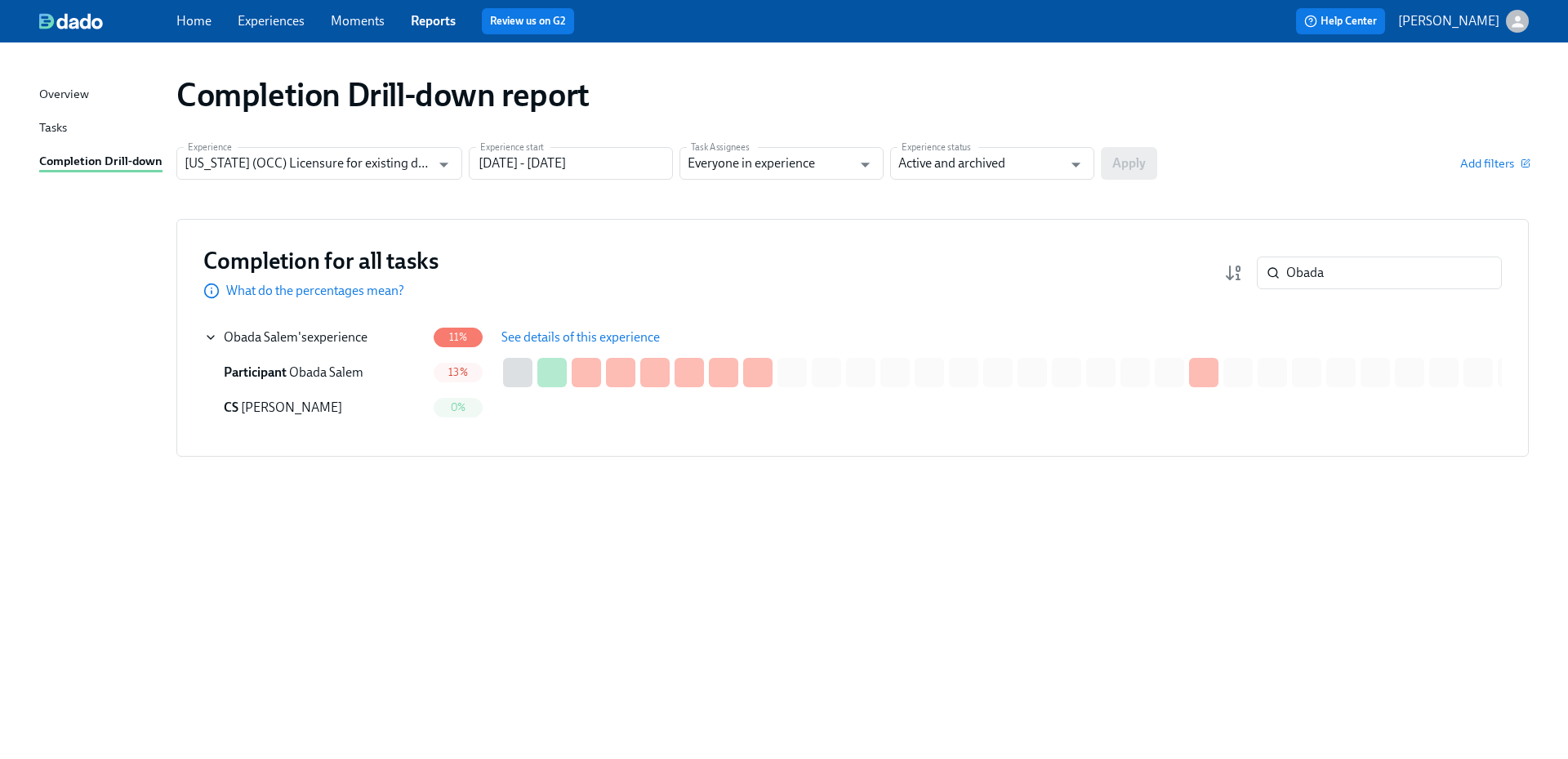
click at [565, 333] on span "See details of this experience" at bounding box center [581, 338] width 158 height 16
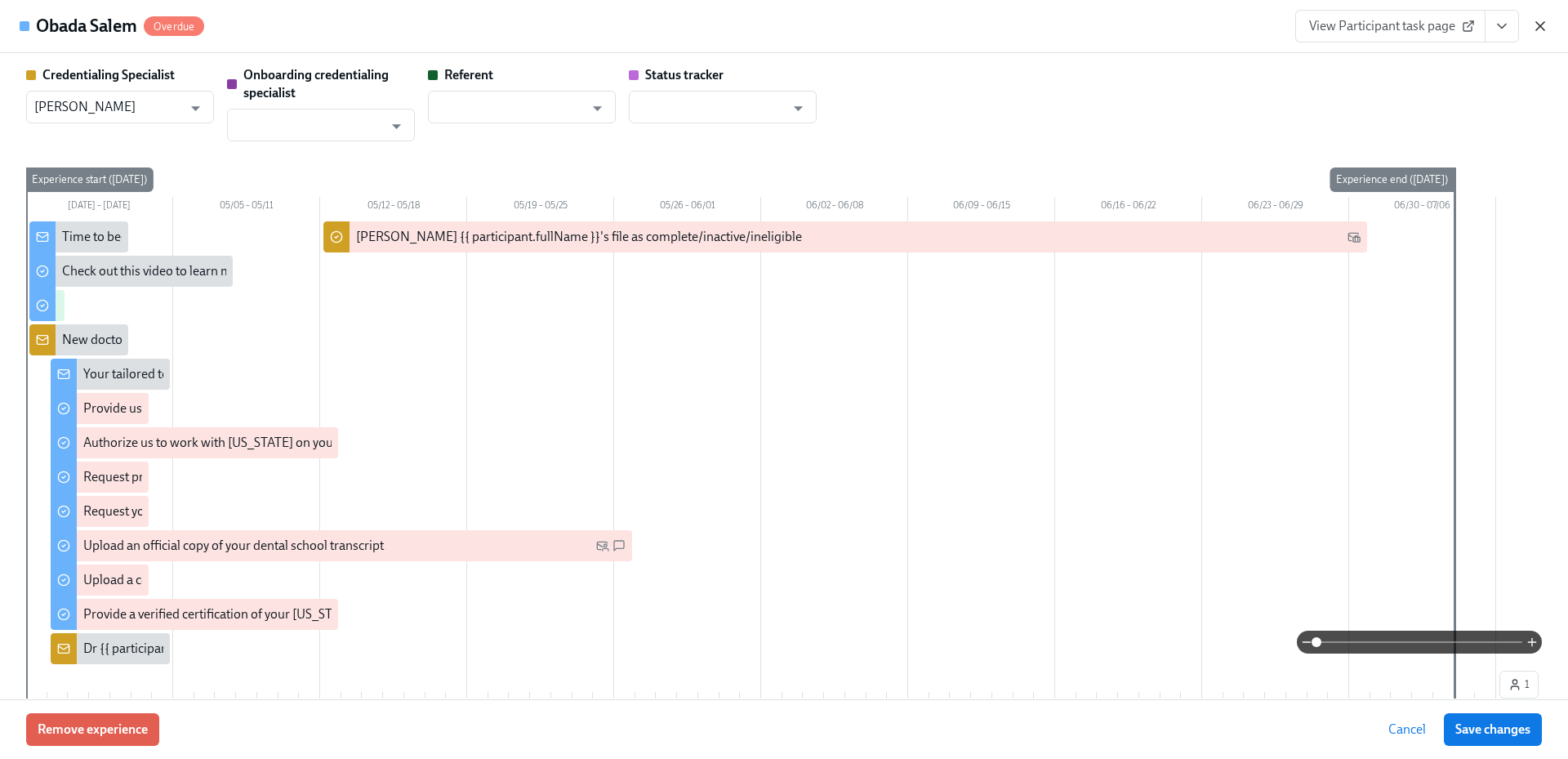
click at [1544, 25] on icon "button" at bounding box center [1540, 26] width 16 height 16
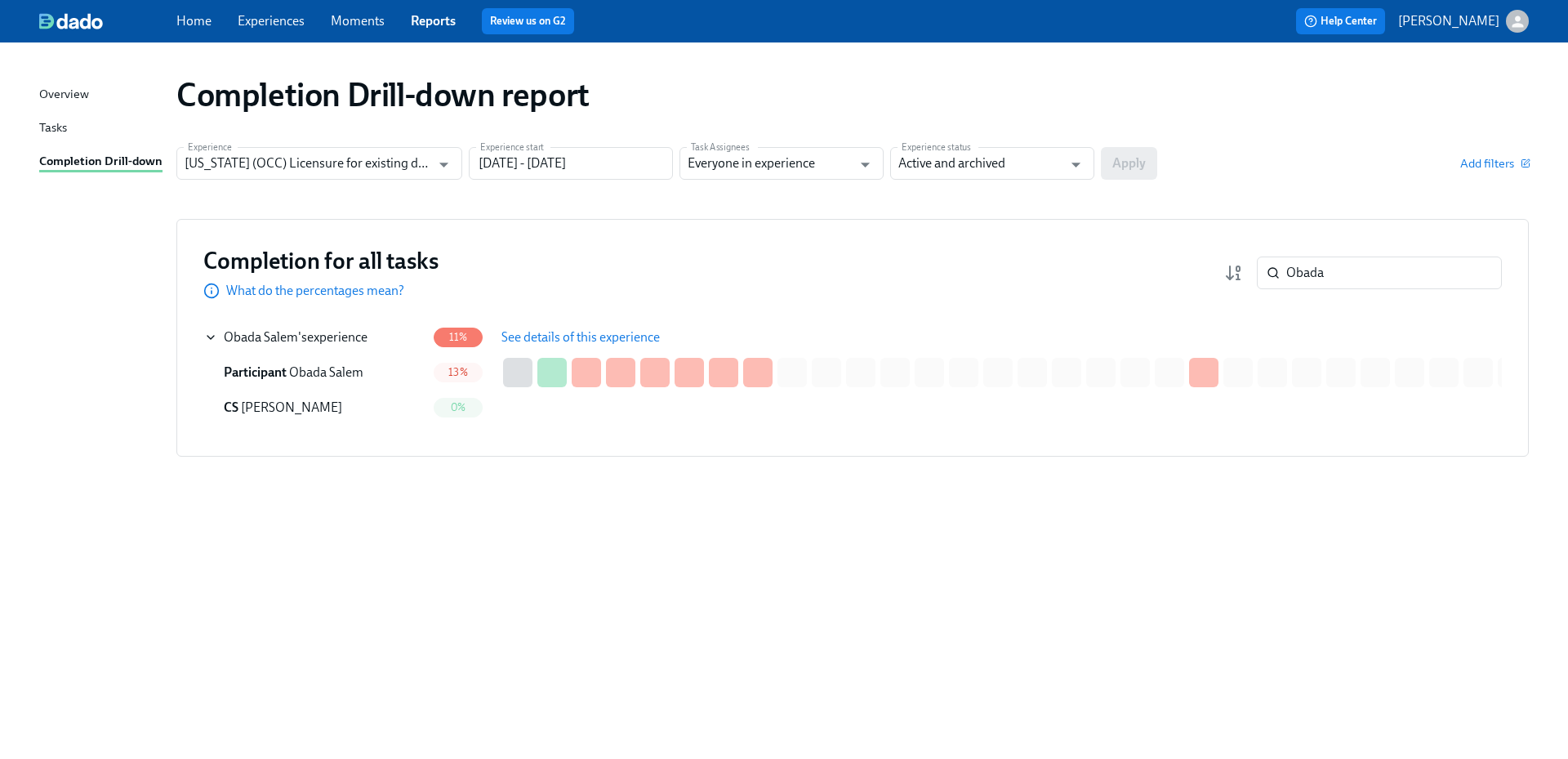
click at [541, 342] on span "See details of this experience" at bounding box center [581, 338] width 158 height 16
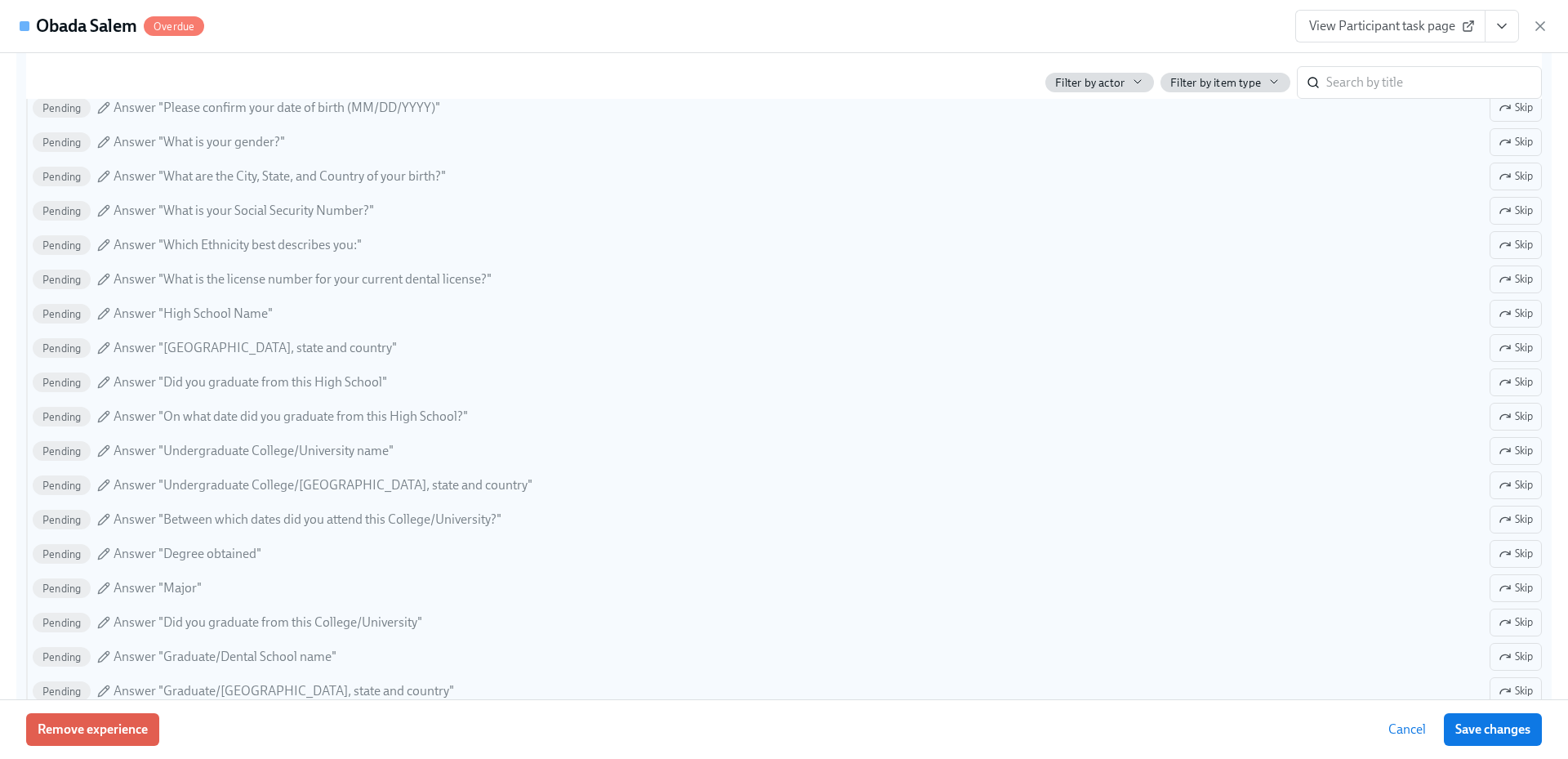
scroll to position [1389, 0]
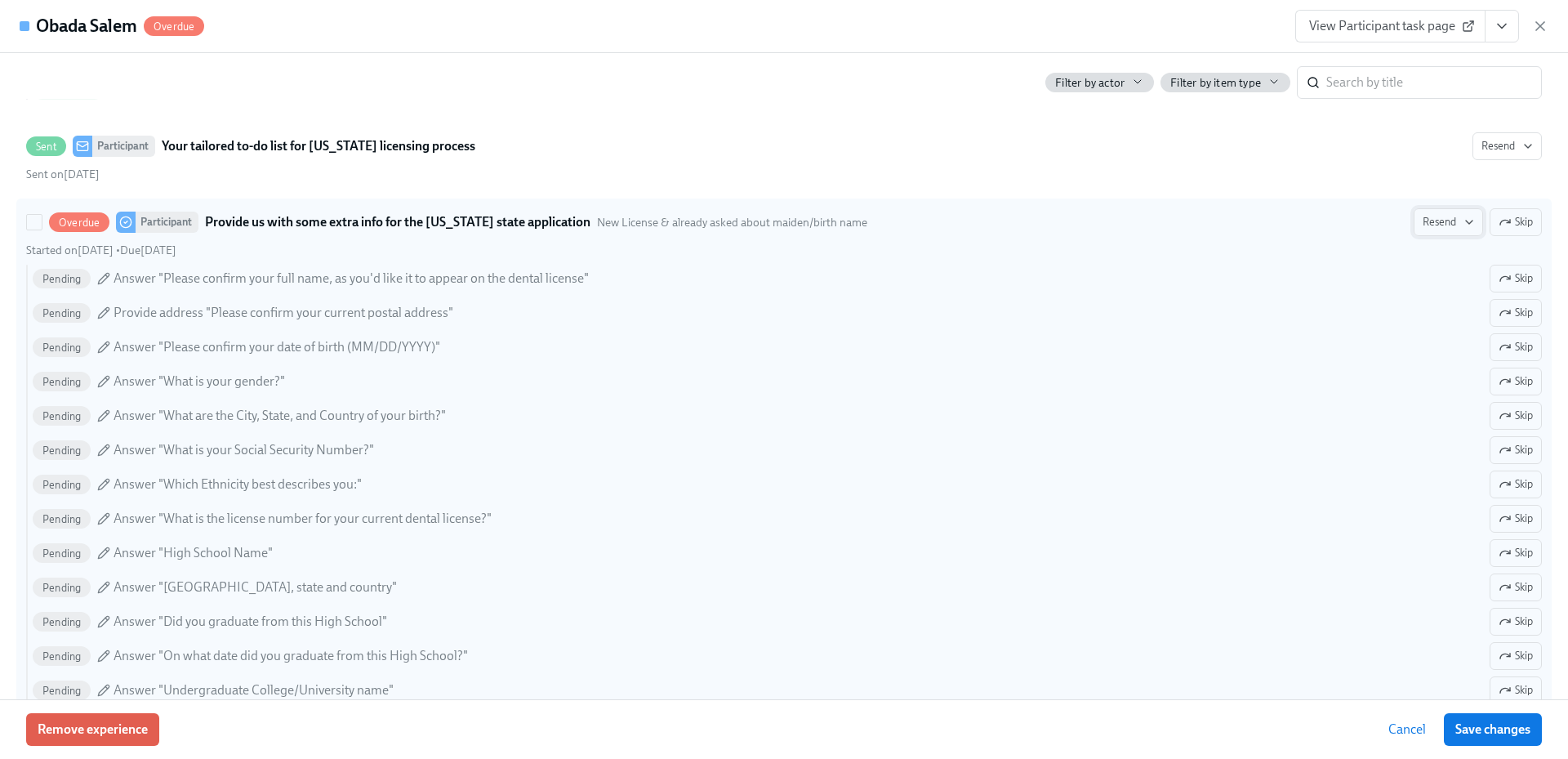
click at [1426, 217] on span "Resend" at bounding box center [1449, 222] width 52 height 16
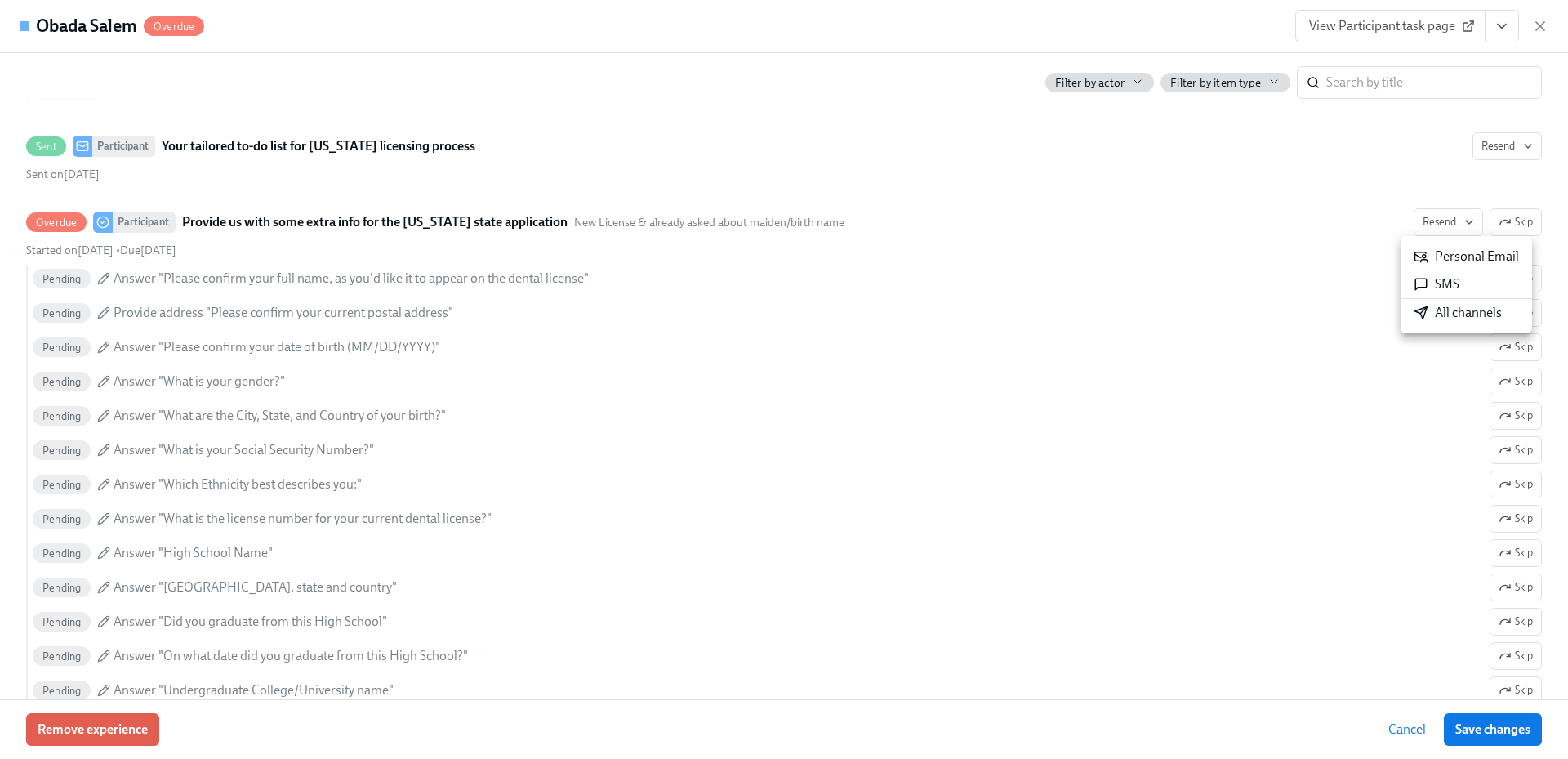
click at [1450, 325] on li "All channels" at bounding box center [1466, 313] width 132 height 28
click at [1542, 25] on icon "button" at bounding box center [1540, 26] width 8 height 8
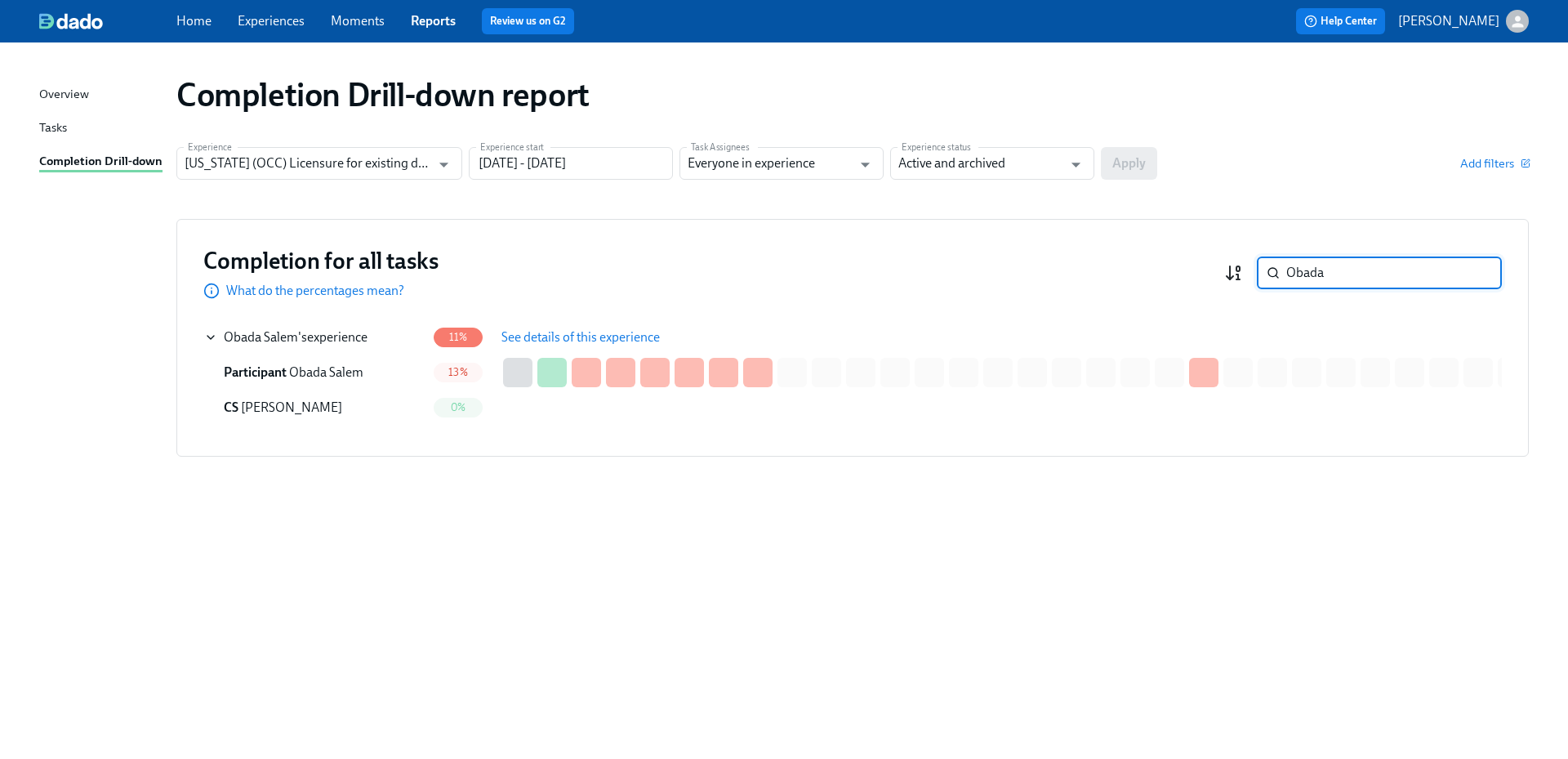
drag, startPoint x: 1257, startPoint y: 267, endPoint x: 1241, endPoint y: 268, distance: 16.0
click at [1241, 268] on div "Obada ​" at bounding box center [1363, 273] width 278 height 33
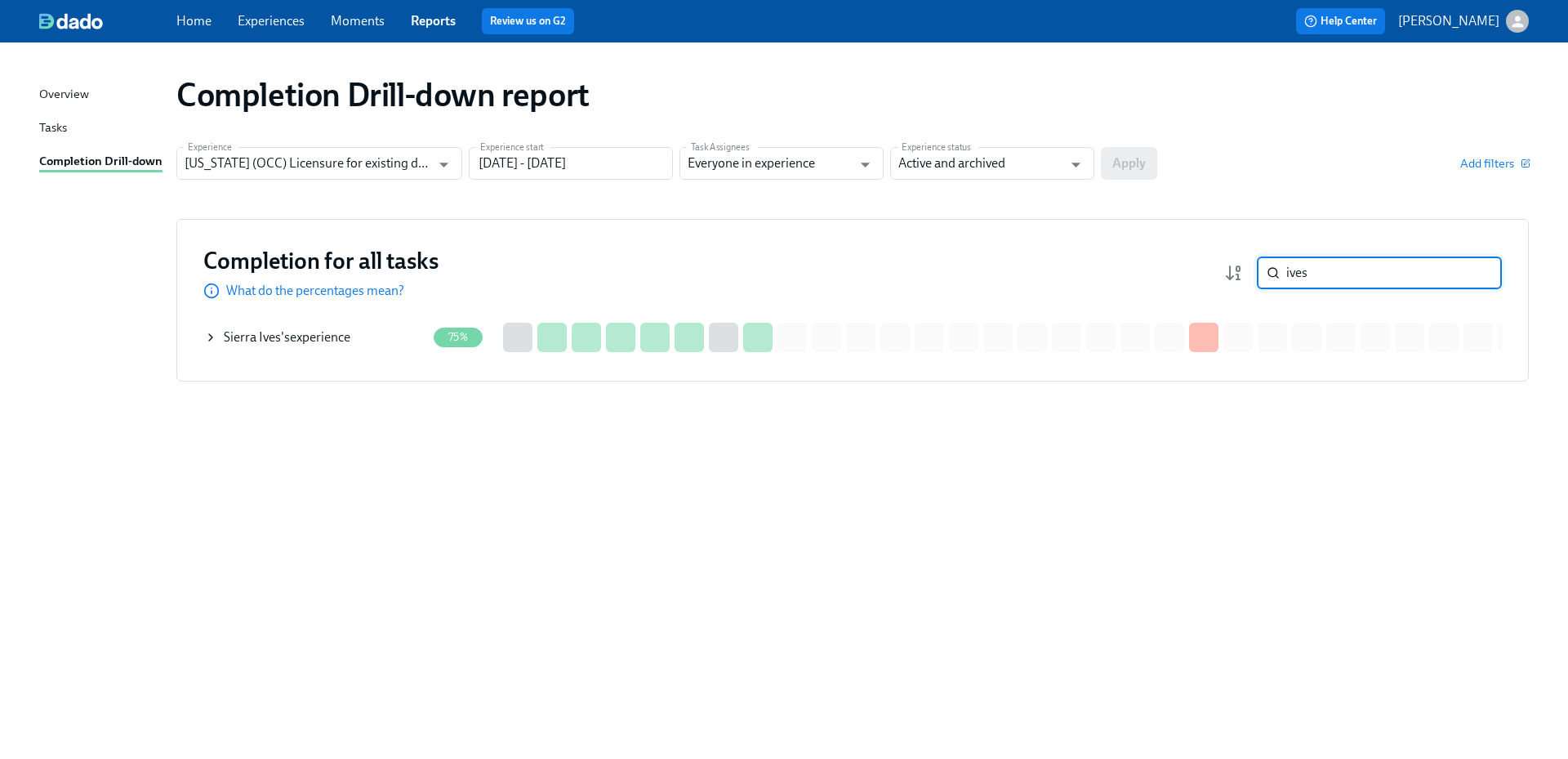
type input "ives"
click at [350, 340] on div "Sierra Ives 's experience" at bounding box center [287, 338] width 126 height 18
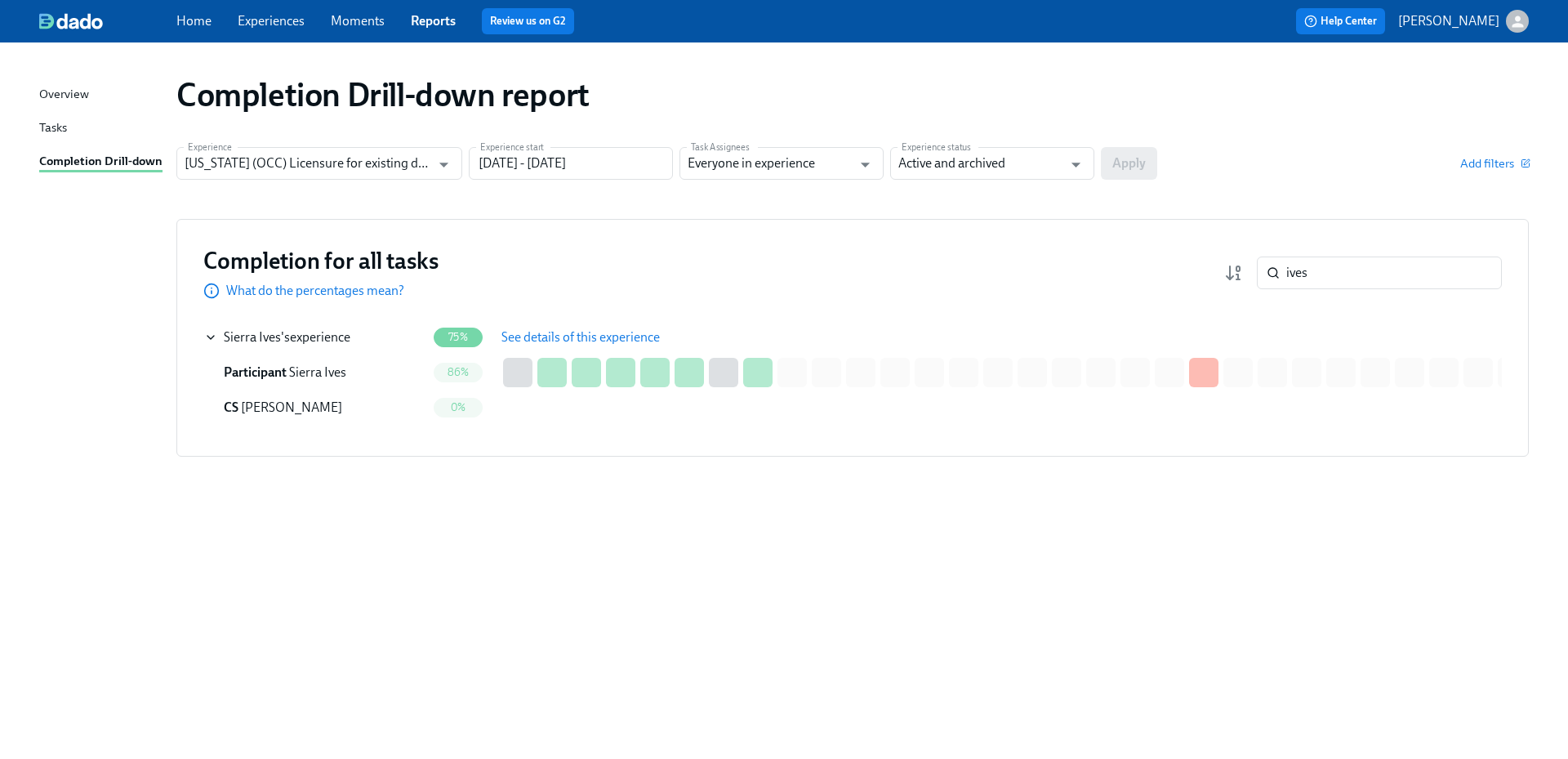
click at [556, 331] on span "See details of this experience" at bounding box center [581, 338] width 158 height 16
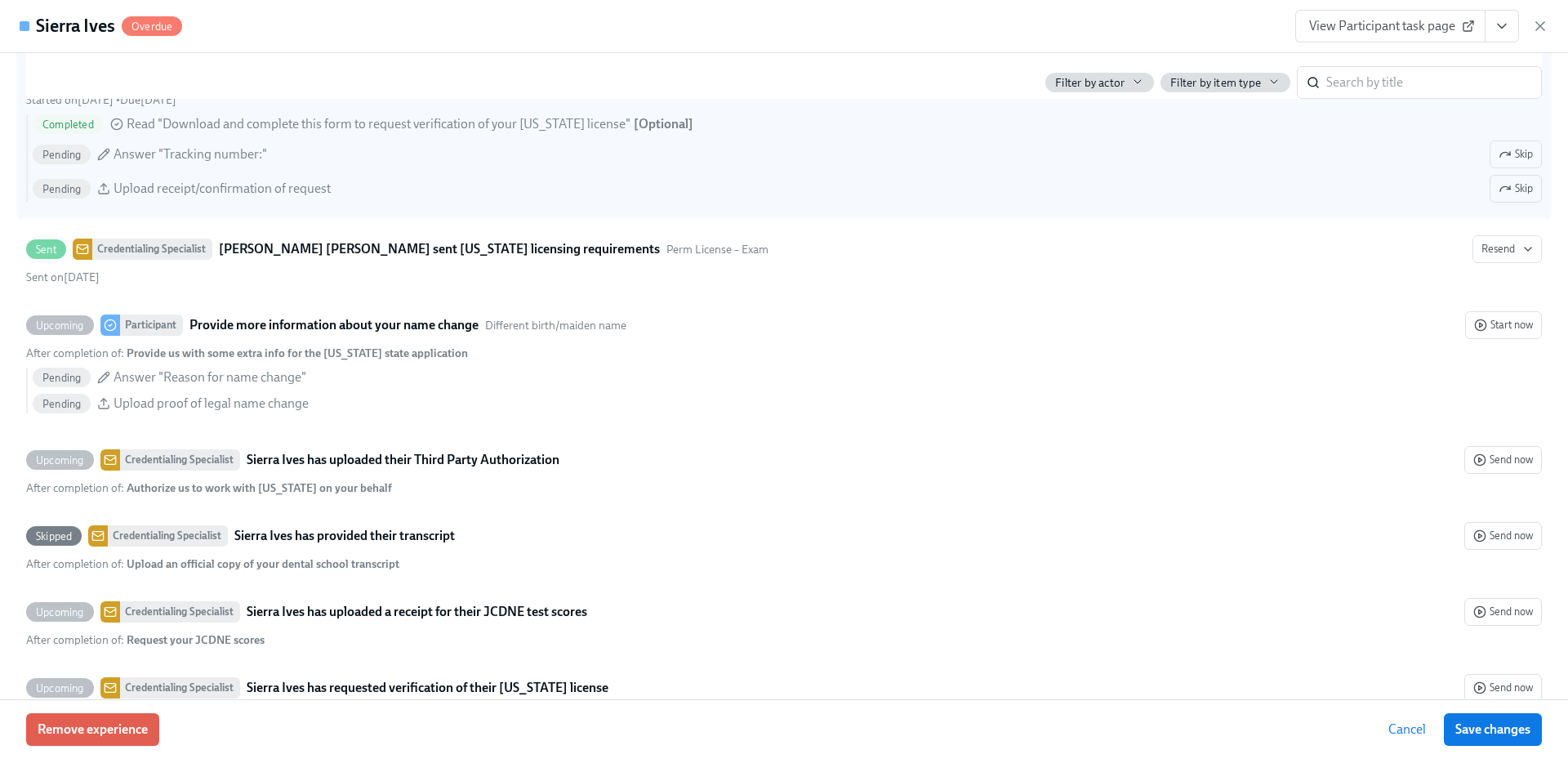
scroll to position [2986, 0]
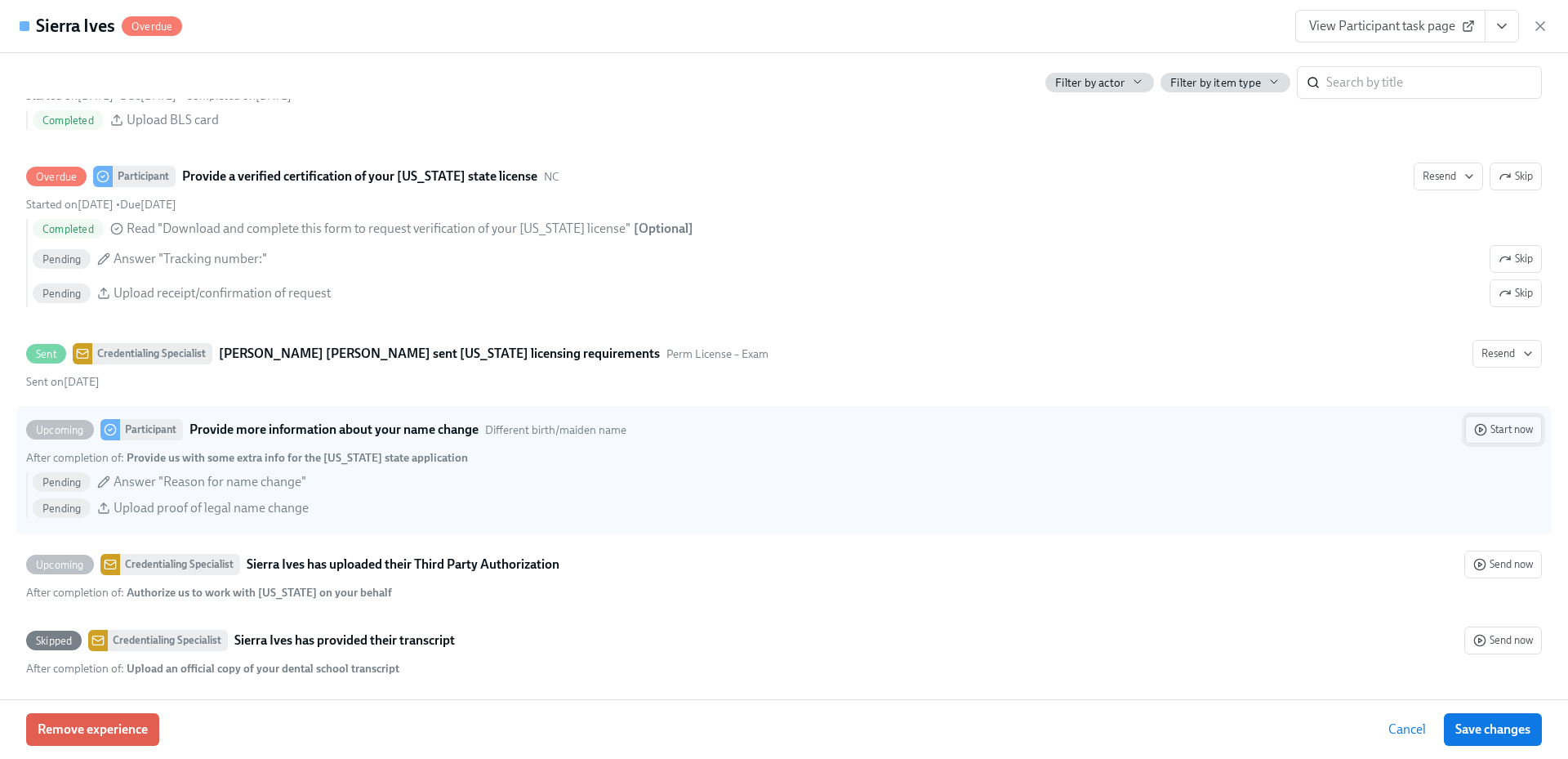
click at [1483, 428] on span "Start now" at bounding box center [1504, 429] width 59 height 16
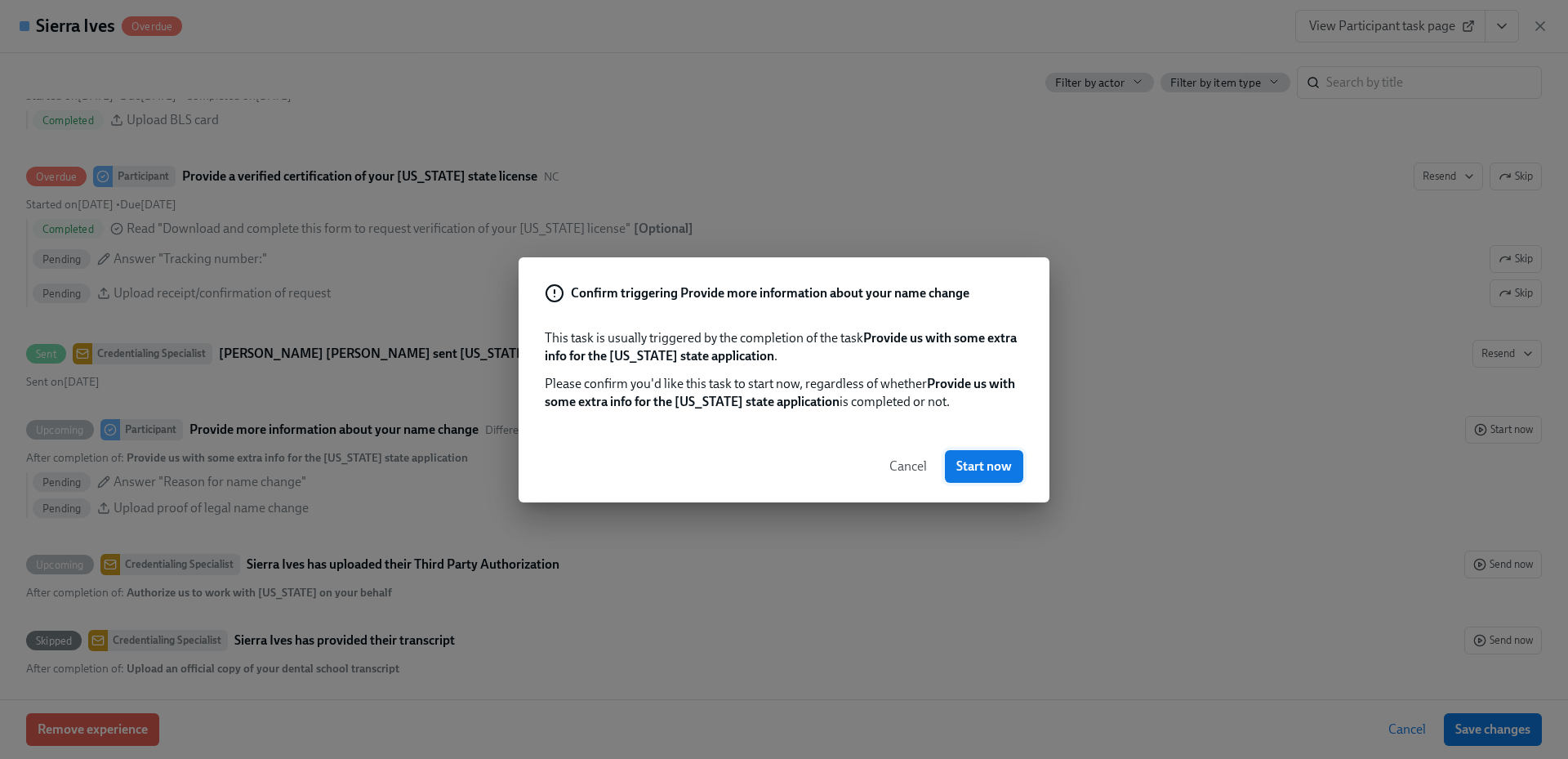
click at [990, 469] on span "Start now" at bounding box center [984, 467] width 55 height 16
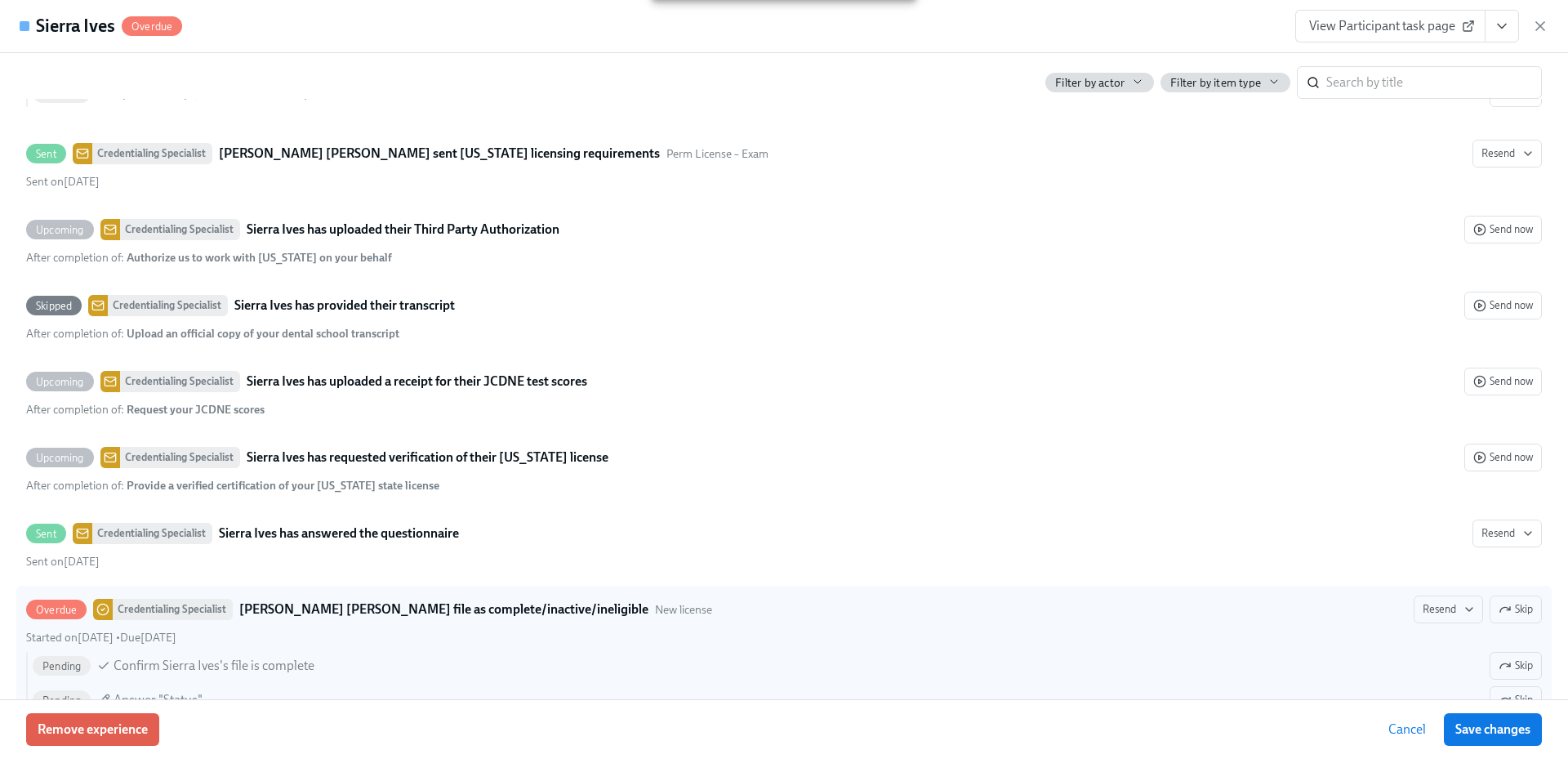
scroll to position [3024, 0]
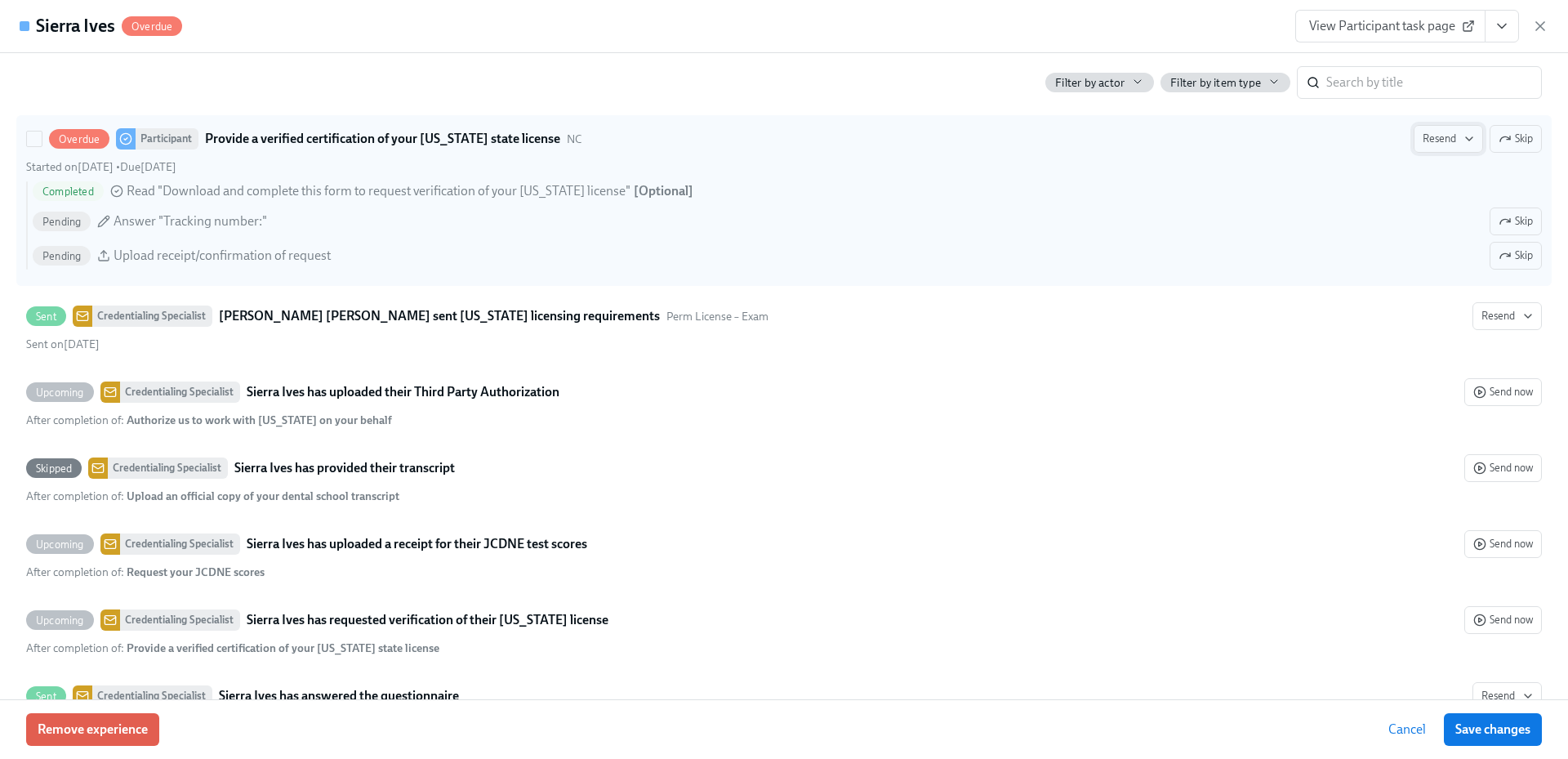
click at [1429, 153] on button "Resend" at bounding box center [1449, 138] width 69 height 28
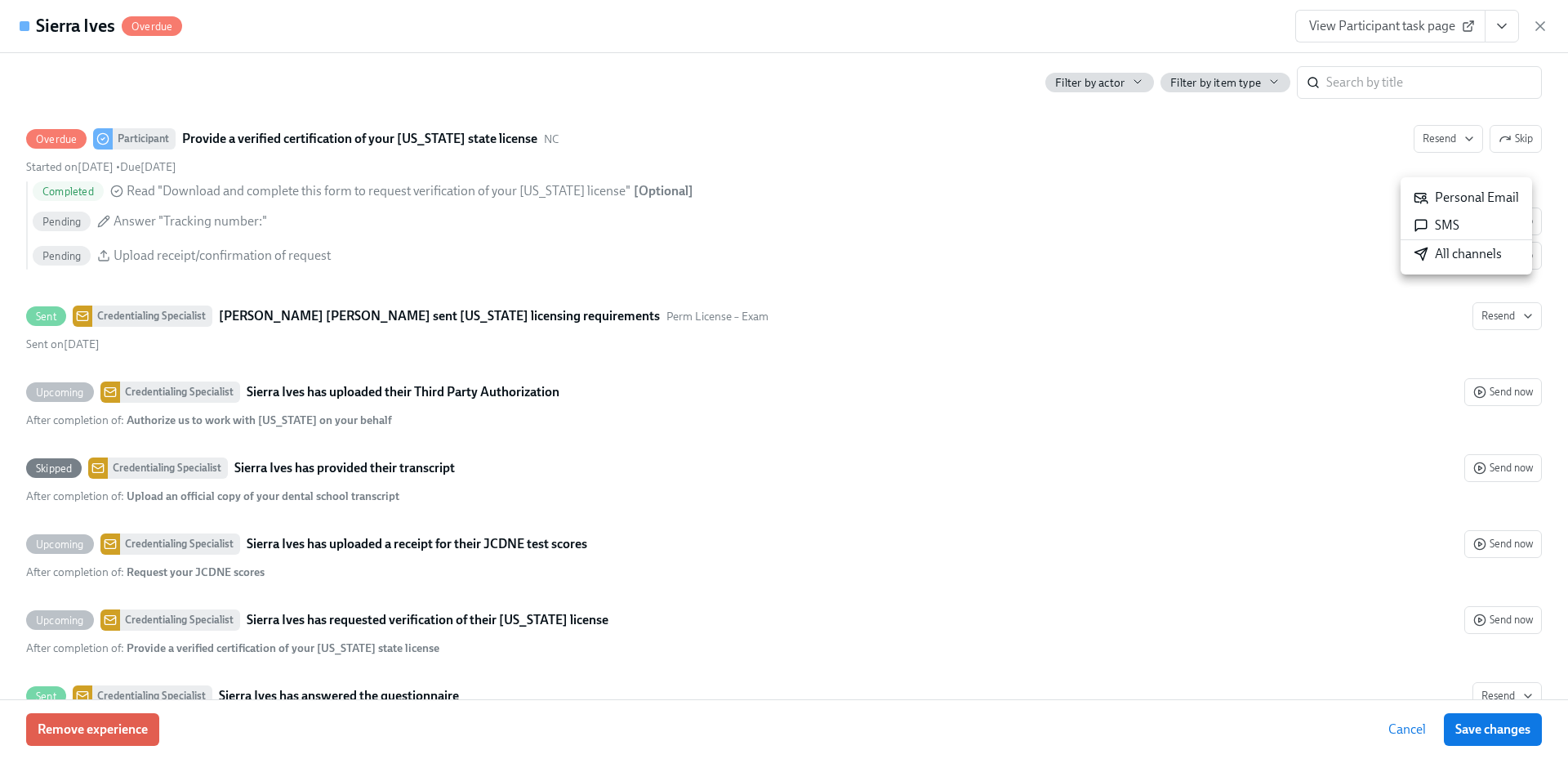
click at [1450, 252] on div "All channels" at bounding box center [1458, 254] width 88 height 18
